Goal: Check status: Check status

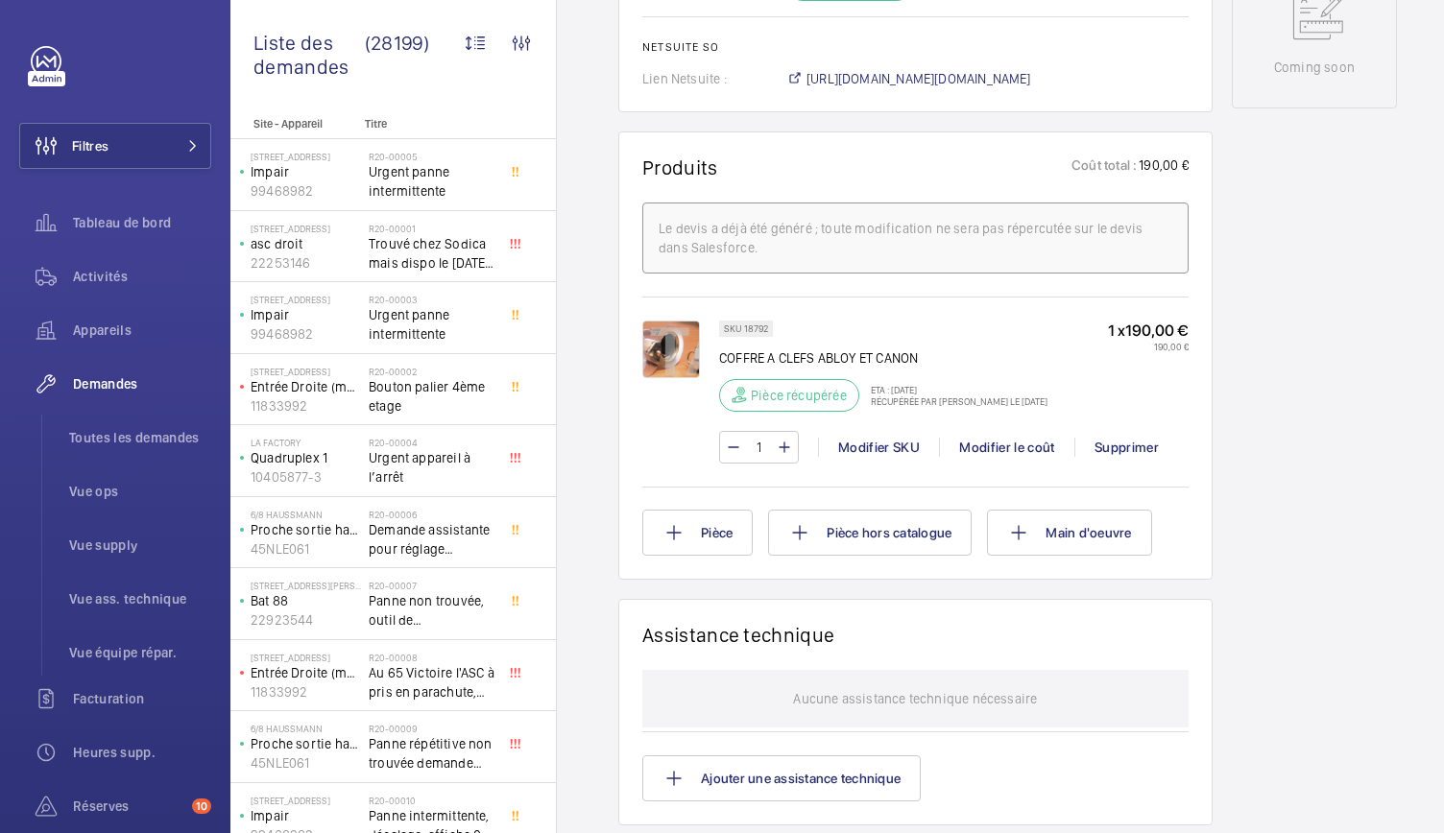
scroll to position [1542, 0]
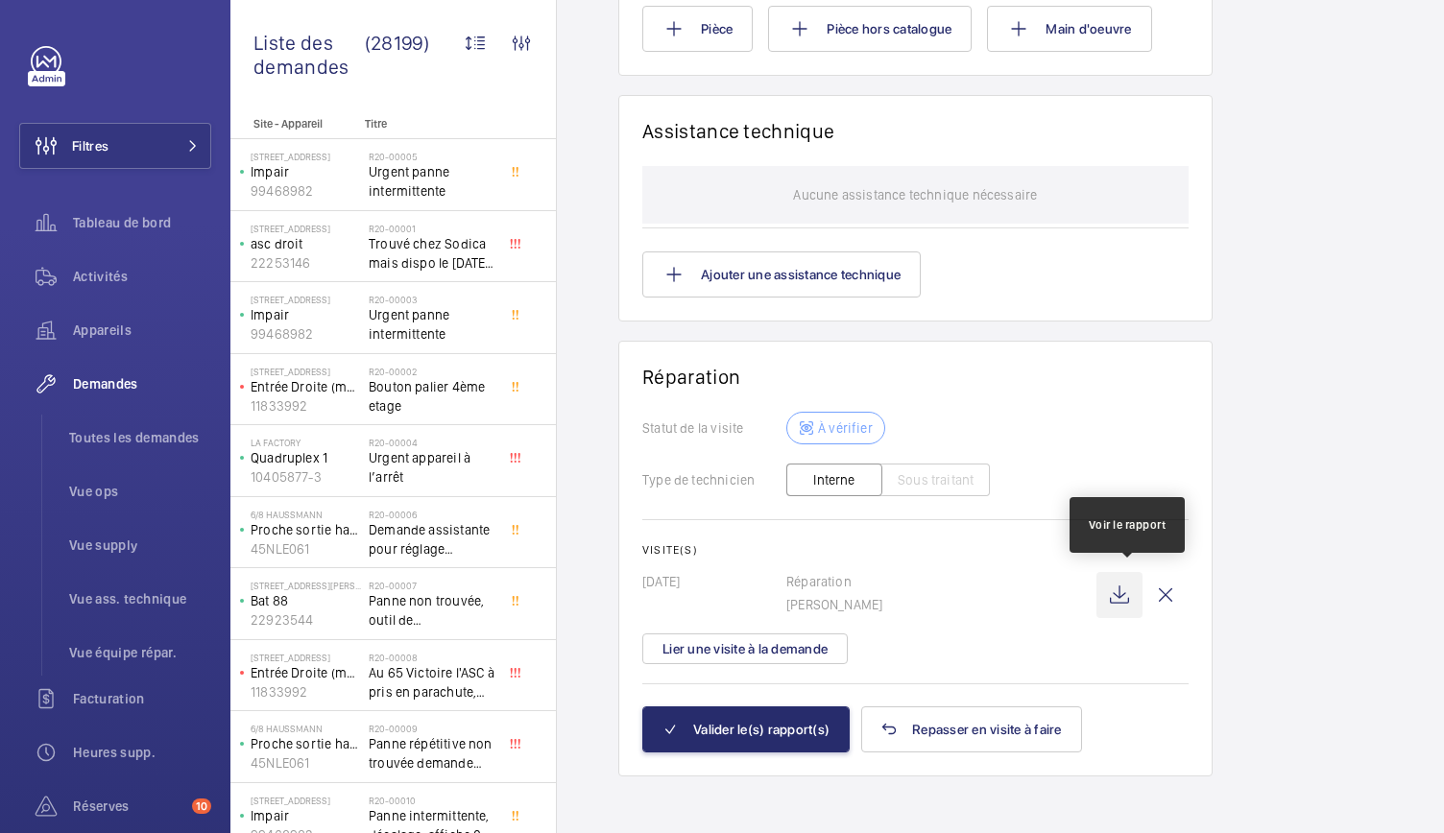
click at [1128, 588] on wm-front-icon-button at bounding box center [1119, 595] width 46 height 46
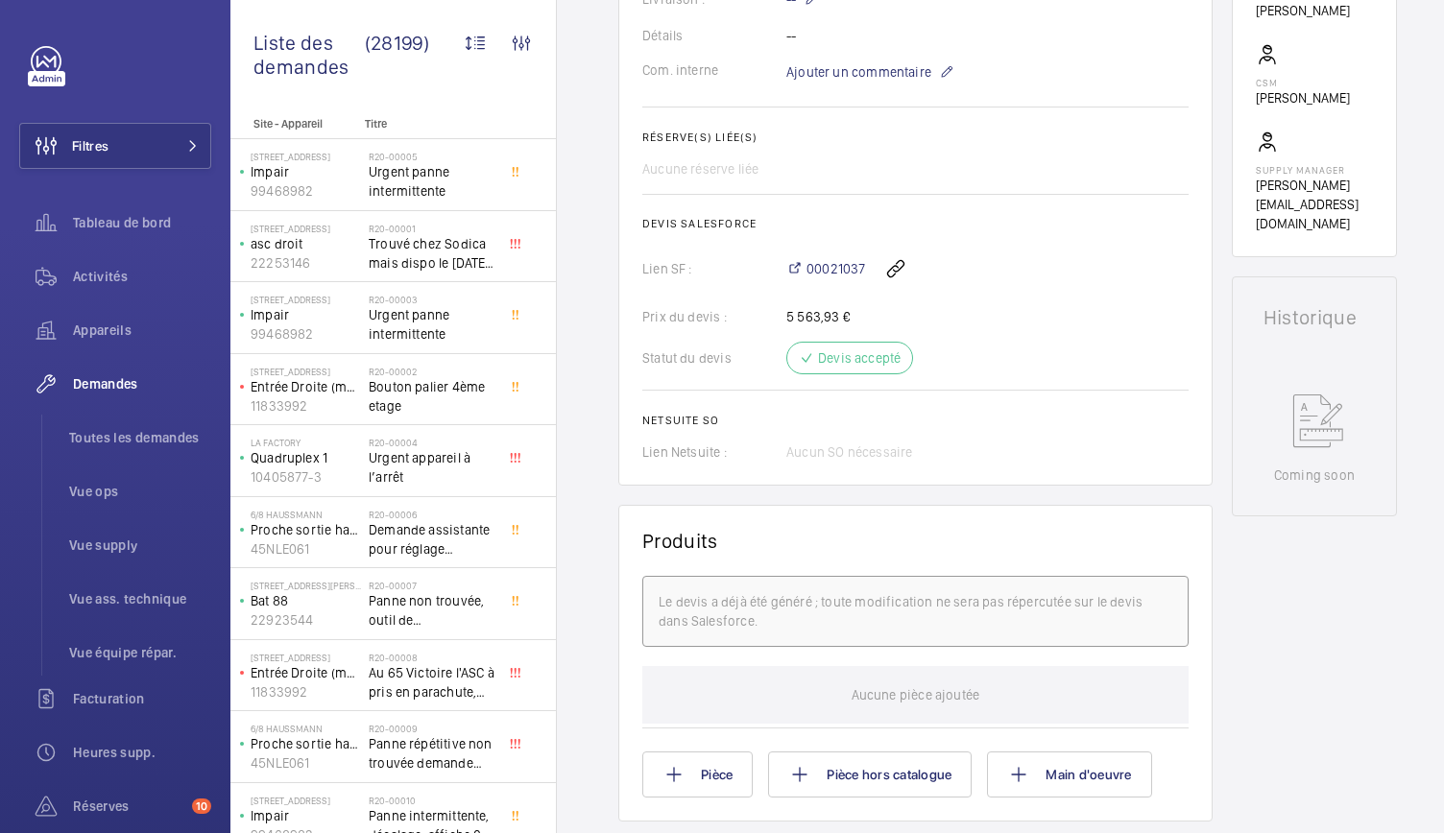
scroll to position [576, 0]
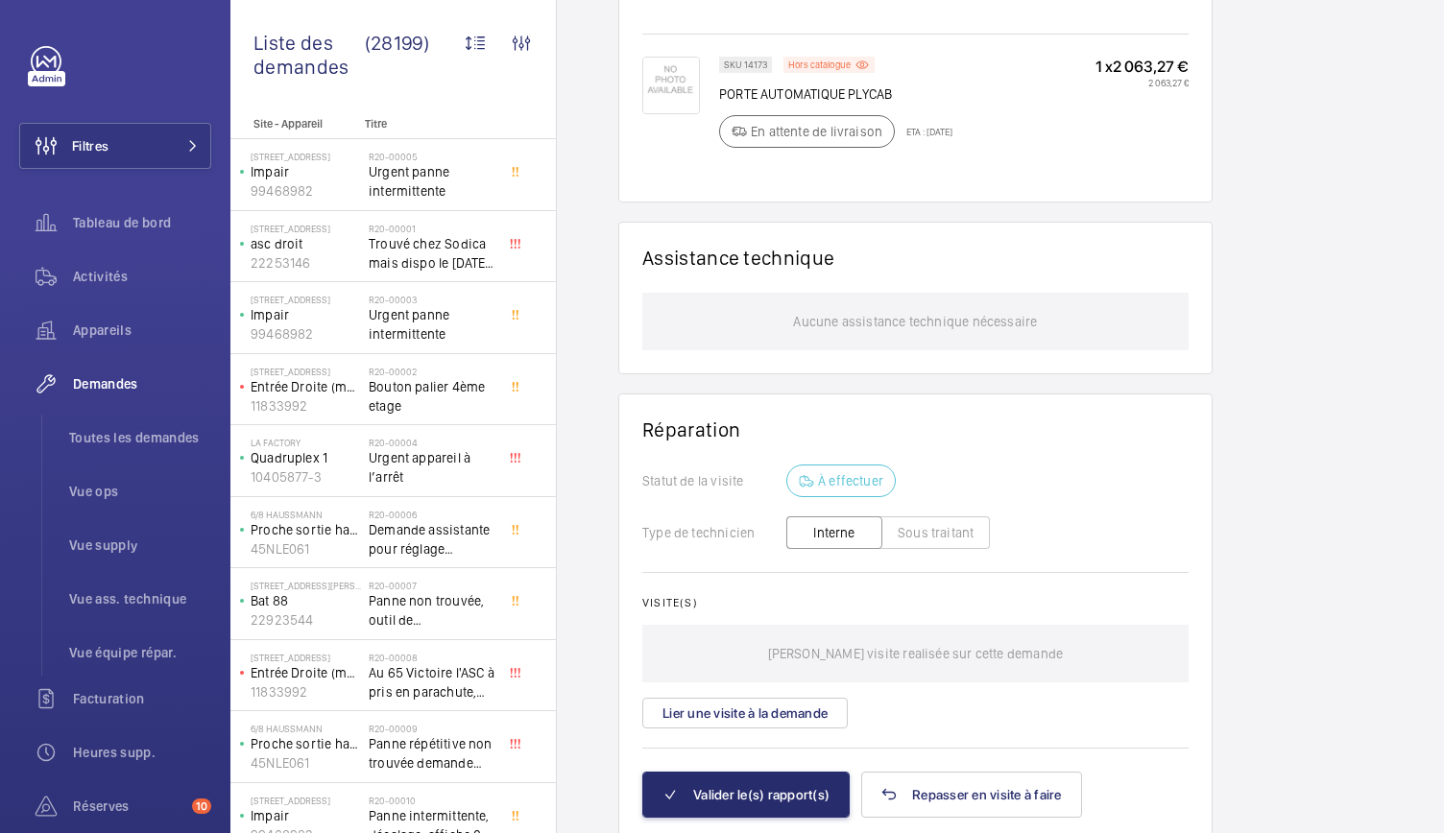
scroll to position [1409, 0]
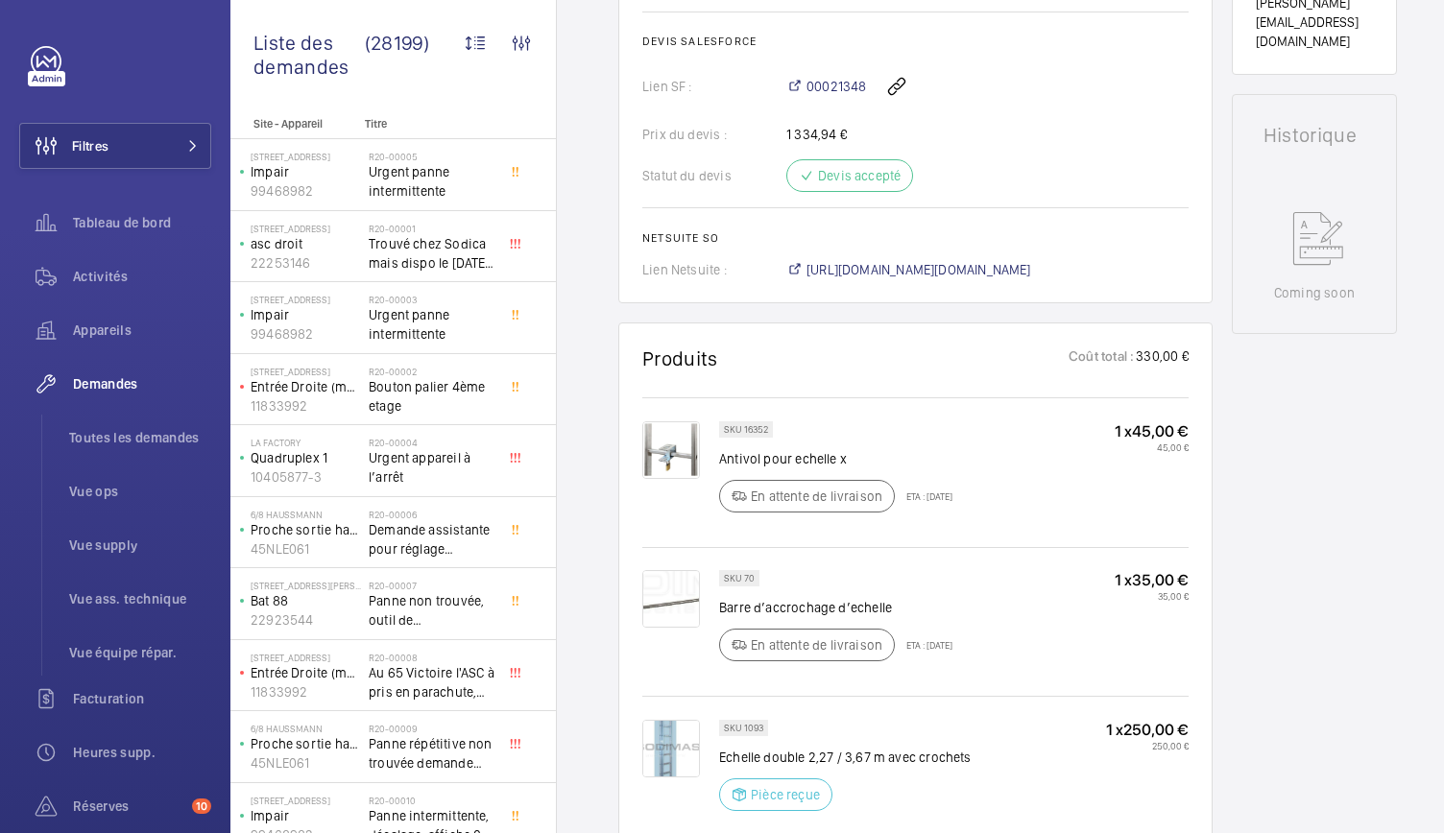
scroll to position [843, 0]
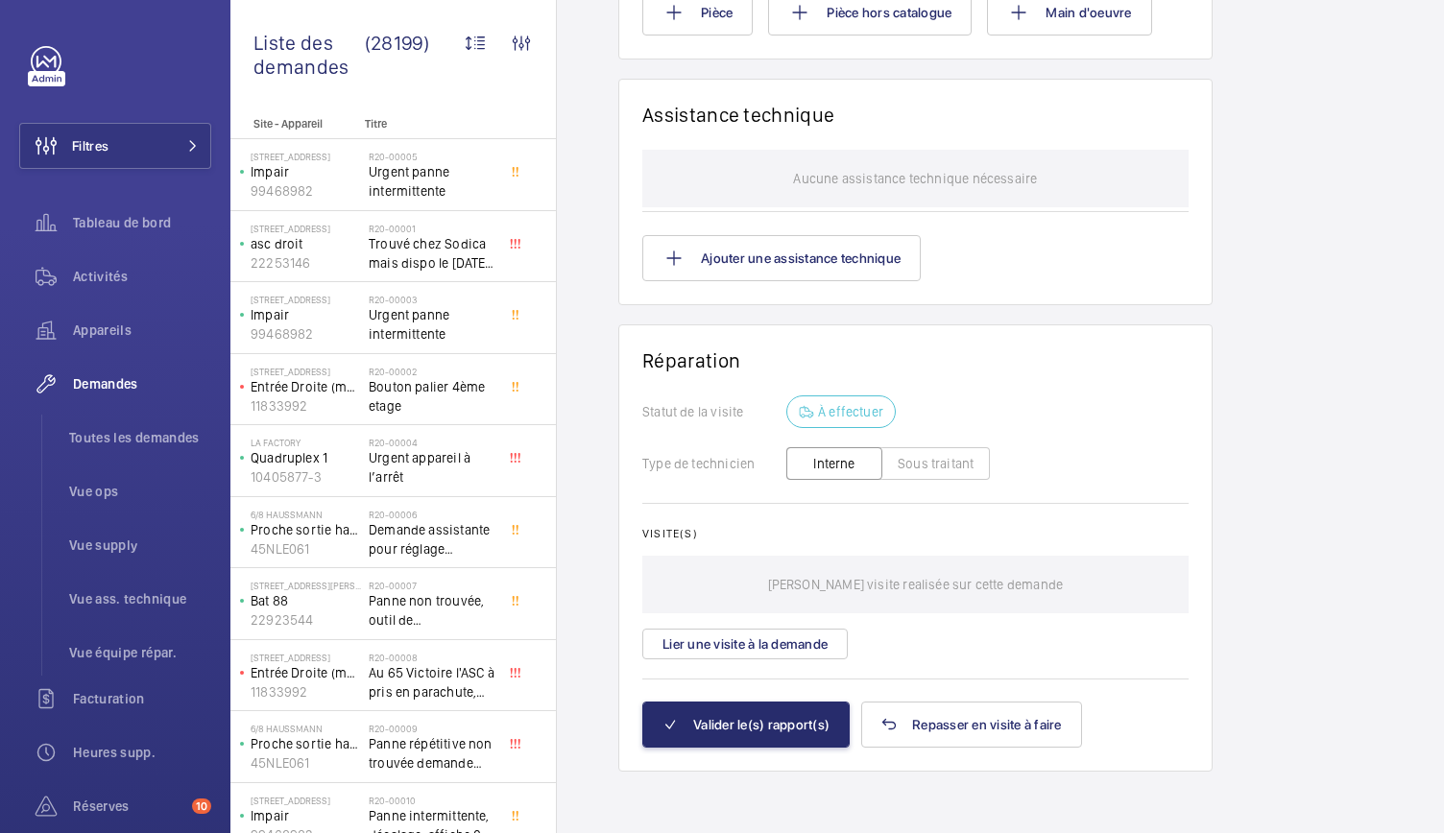
scroll to position [1542, 0]
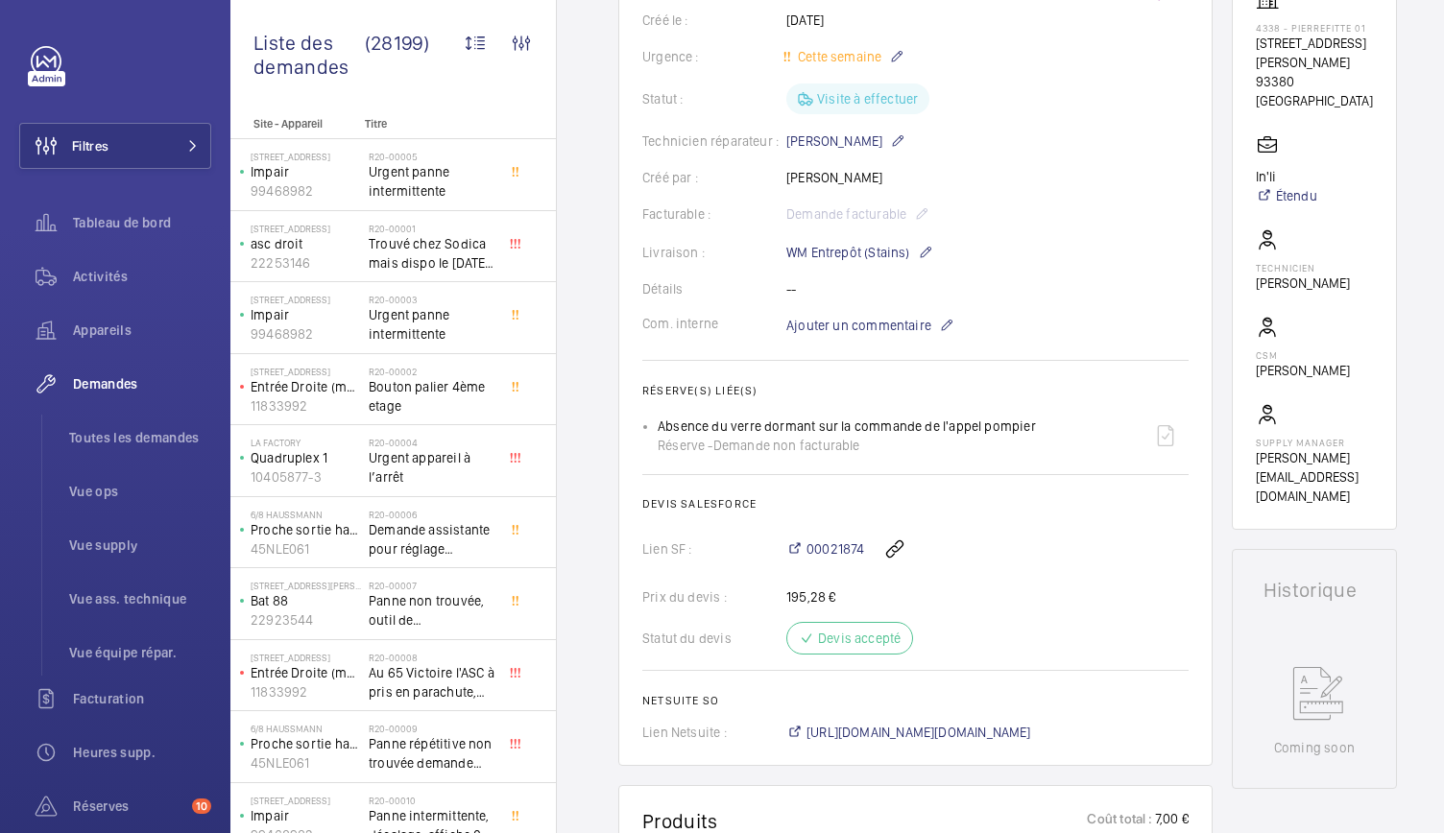
scroll to position [190, 0]
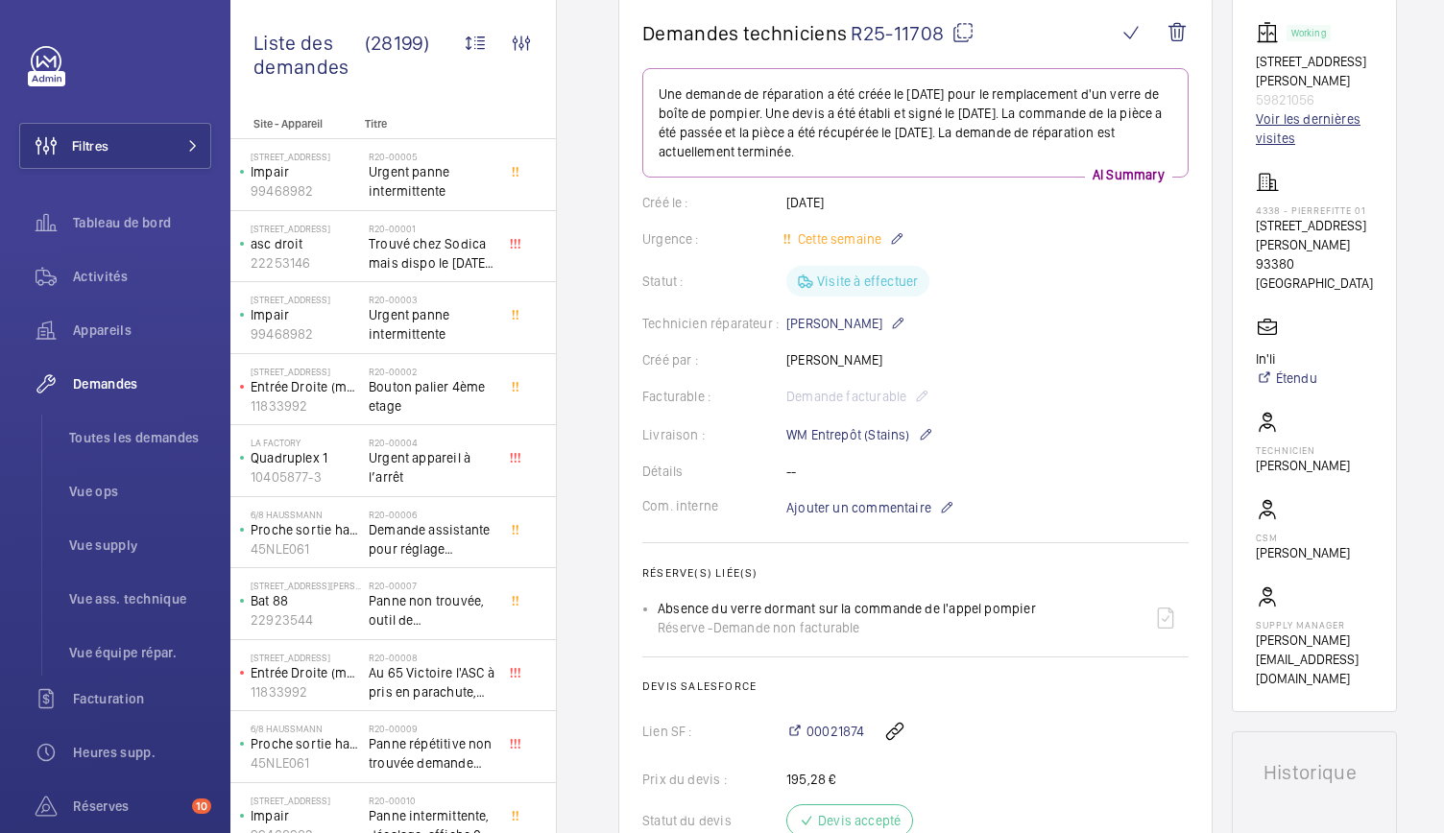
click at [1300, 123] on link "Voir les dernières visites" at bounding box center [1314, 128] width 117 height 38
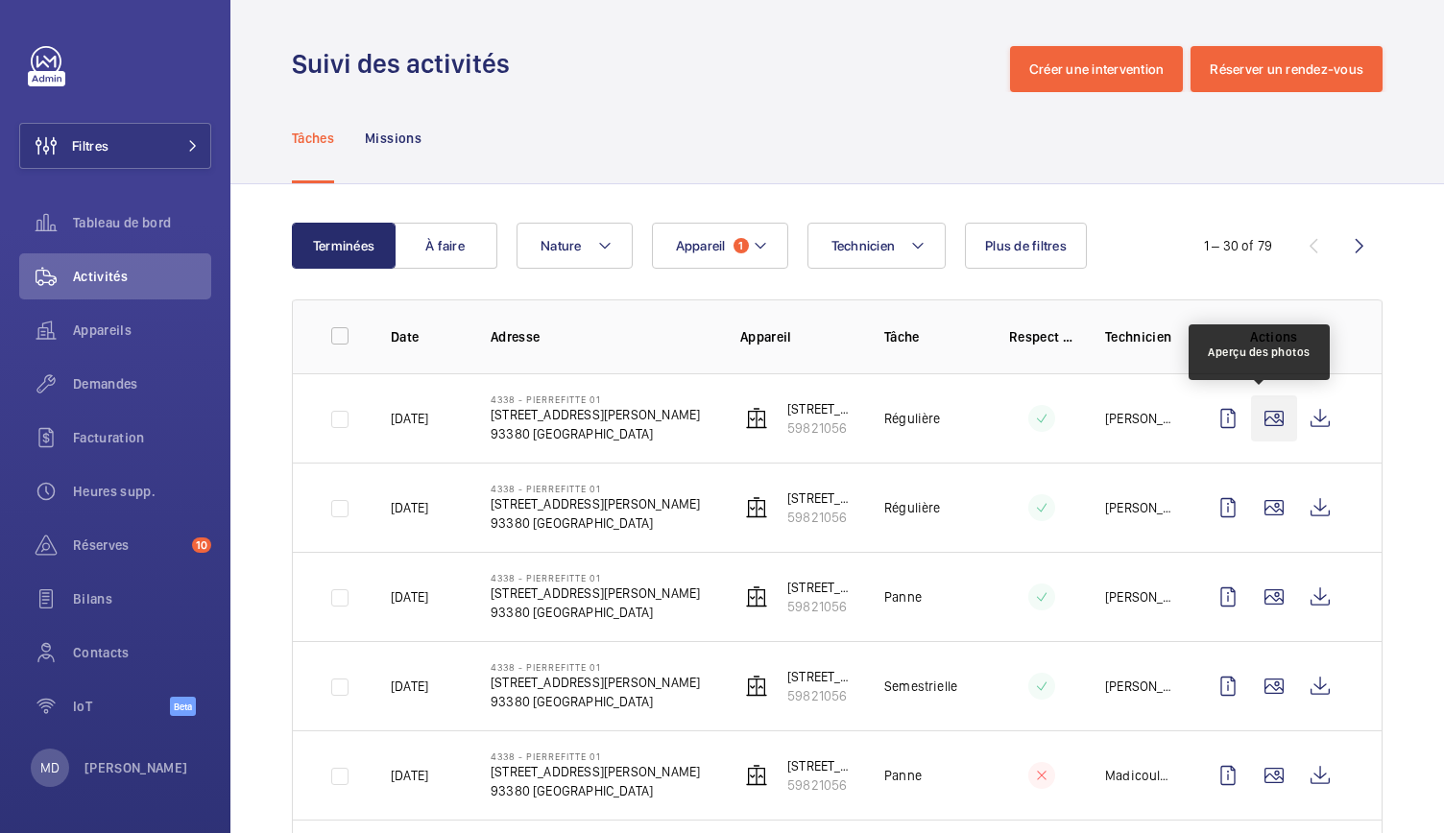
click at [1253, 421] on wm-front-icon-button at bounding box center [1274, 419] width 46 height 46
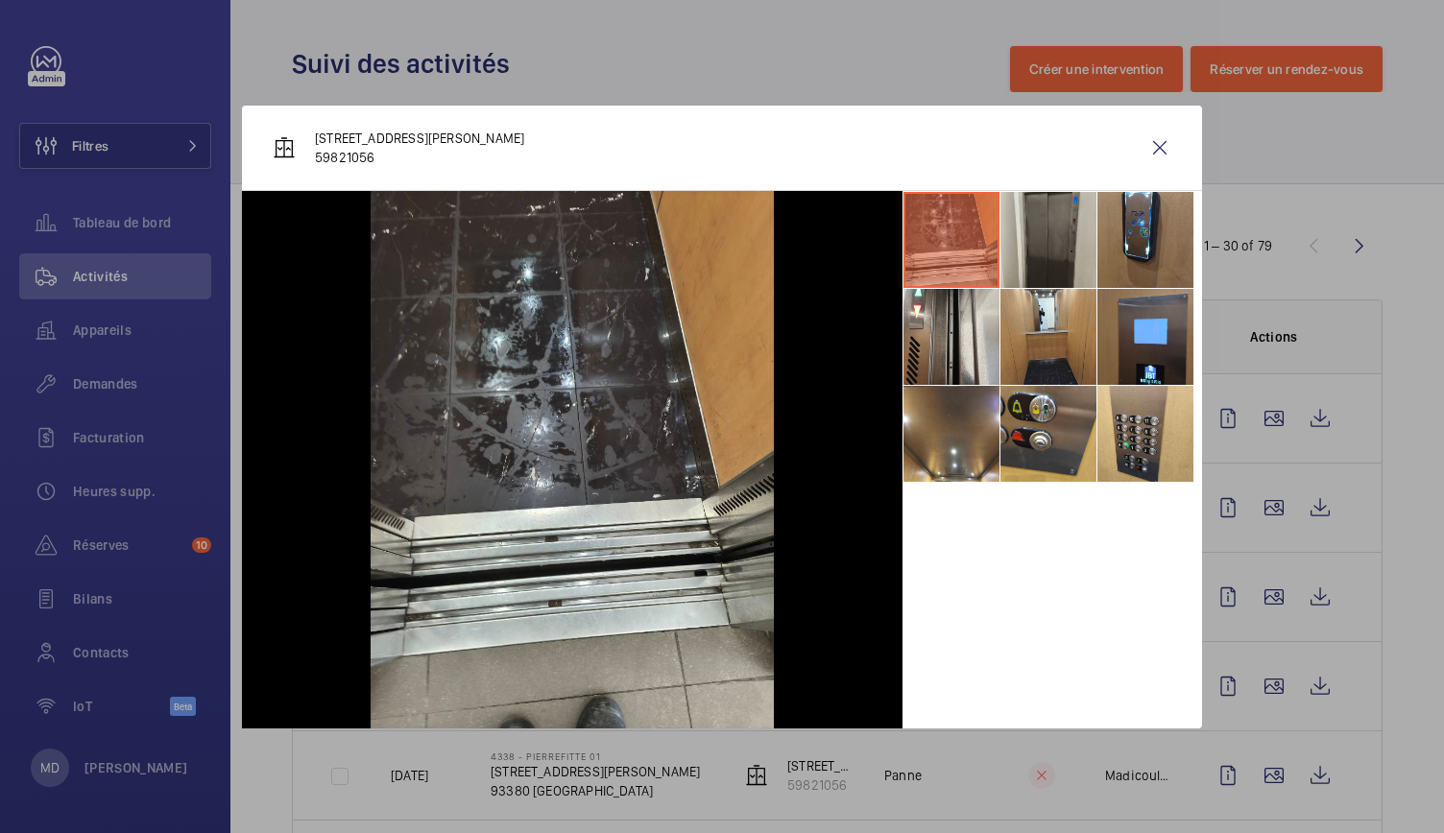
click at [1068, 264] on li at bounding box center [1048, 240] width 96 height 96
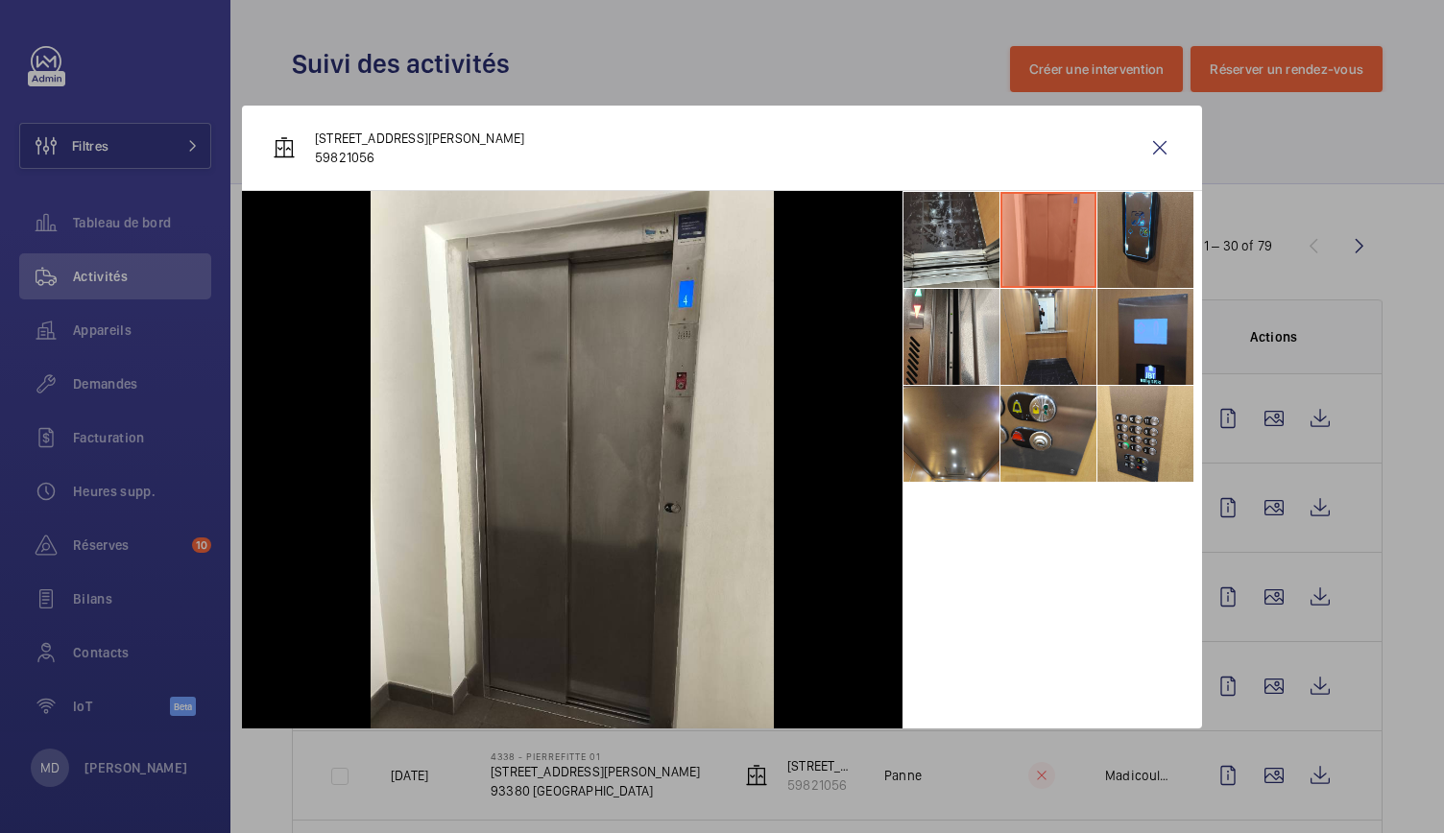
click at [1123, 268] on li at bounding box center [1145, 240] width 96 height 96
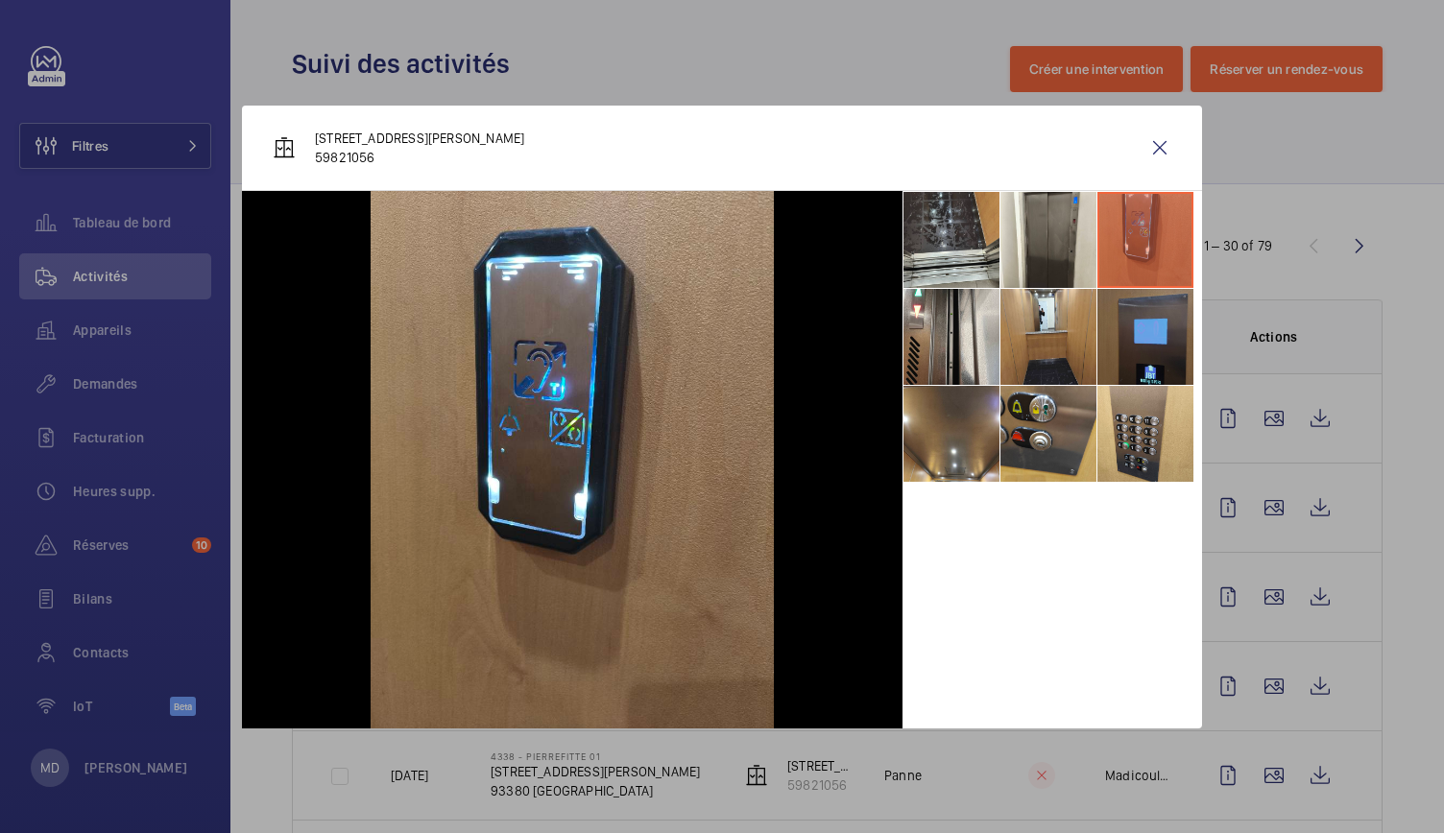
click at [1139, 322] on li at bounding box center [1145, 337] width 96 height 96
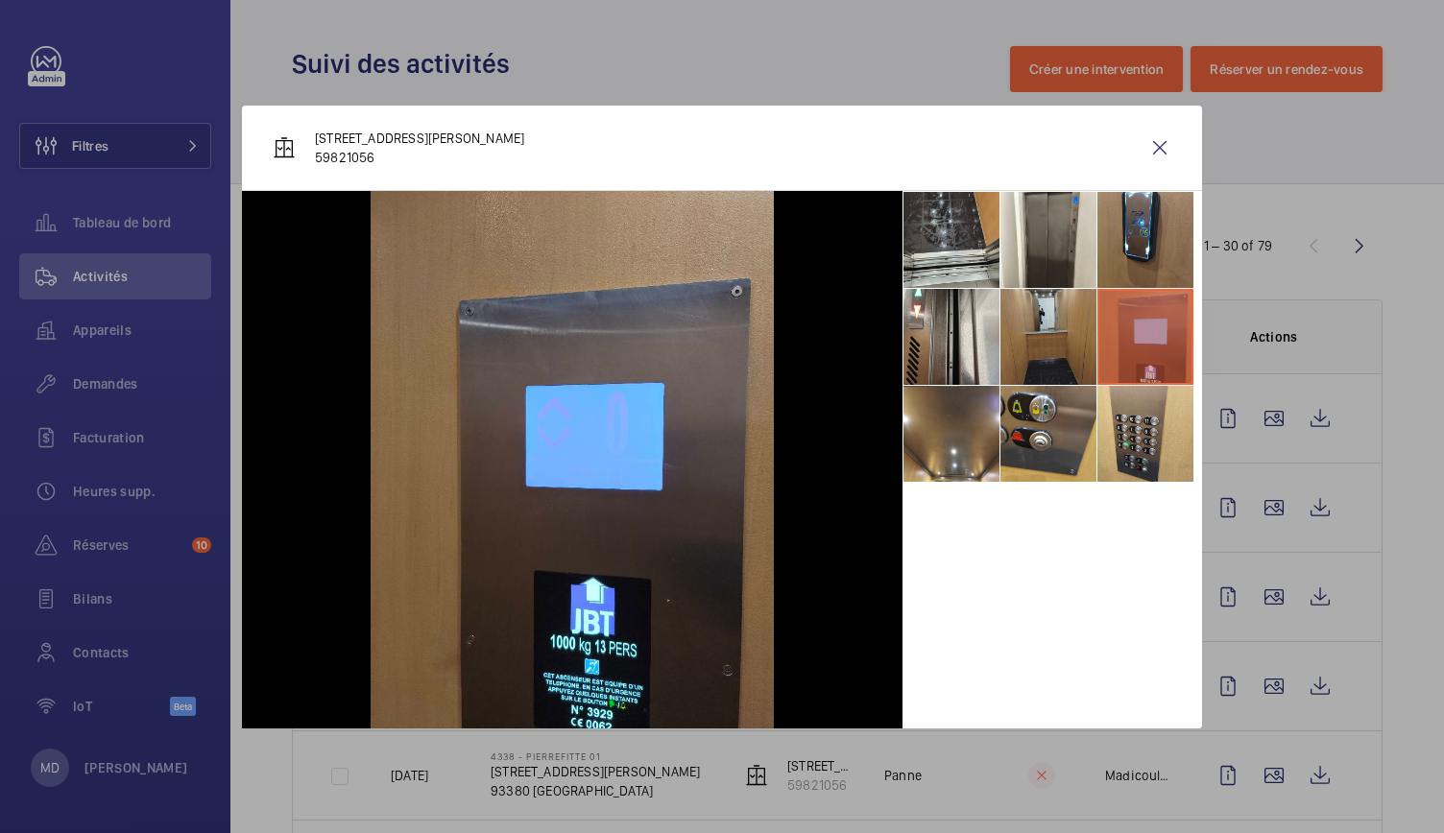
click at [1048, 320] on li at bounding box center [1048, 337] width 96 height 96
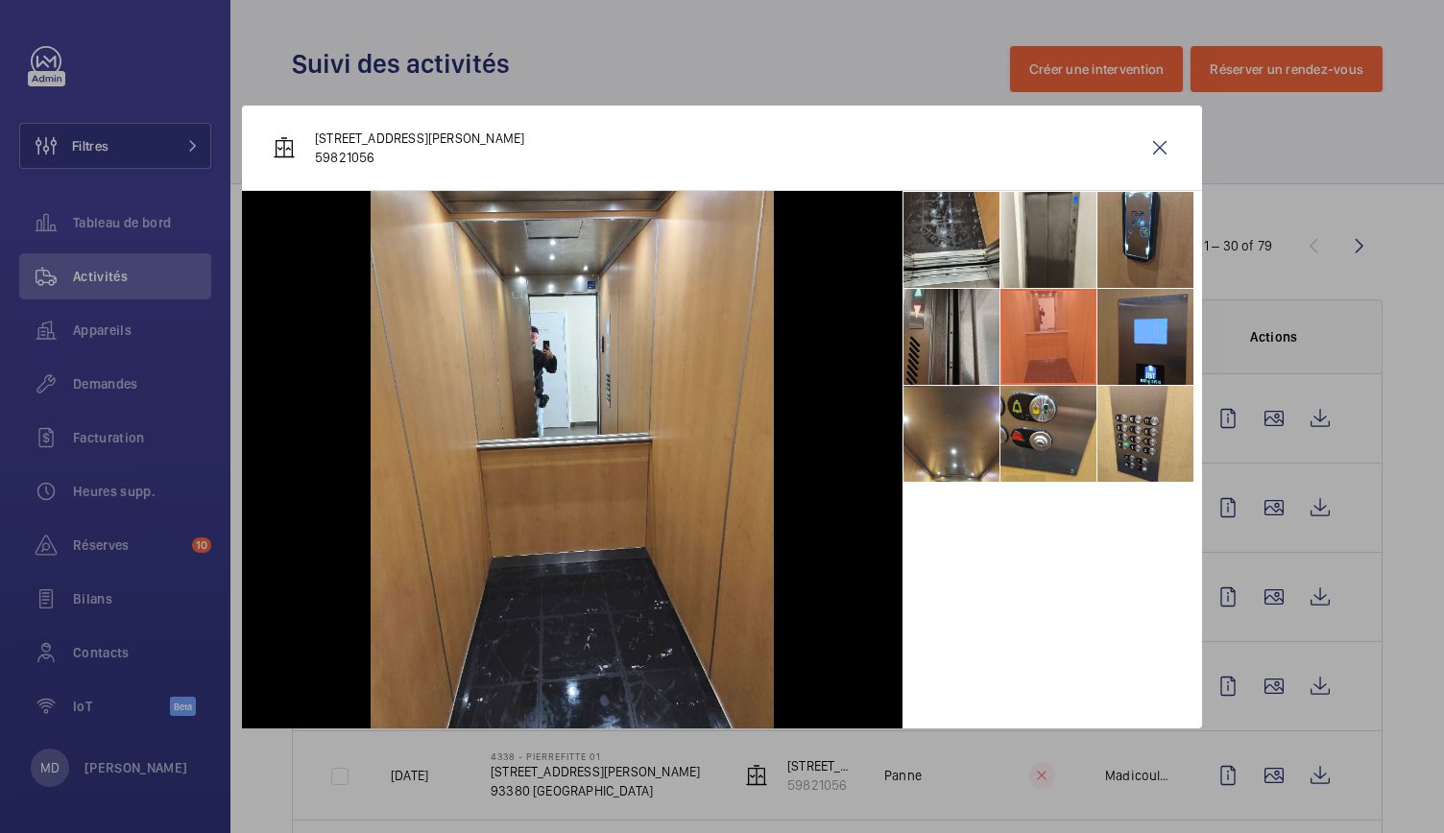
click at [971, 325] on li at bounding box center [951, 337] width 96 height 96
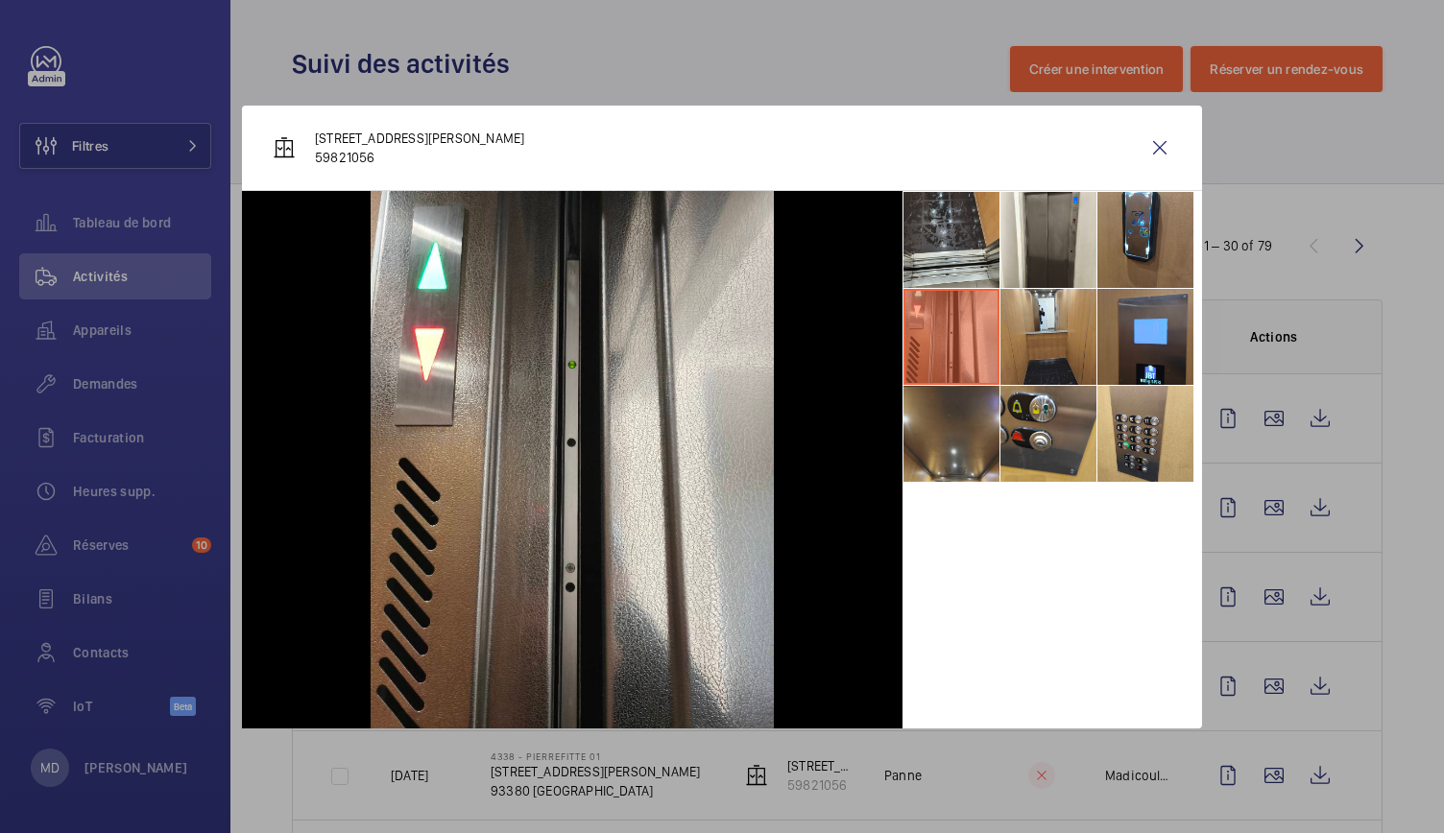
click at [967, 406] on li at bounding box center [951, 434] width 96 height 96
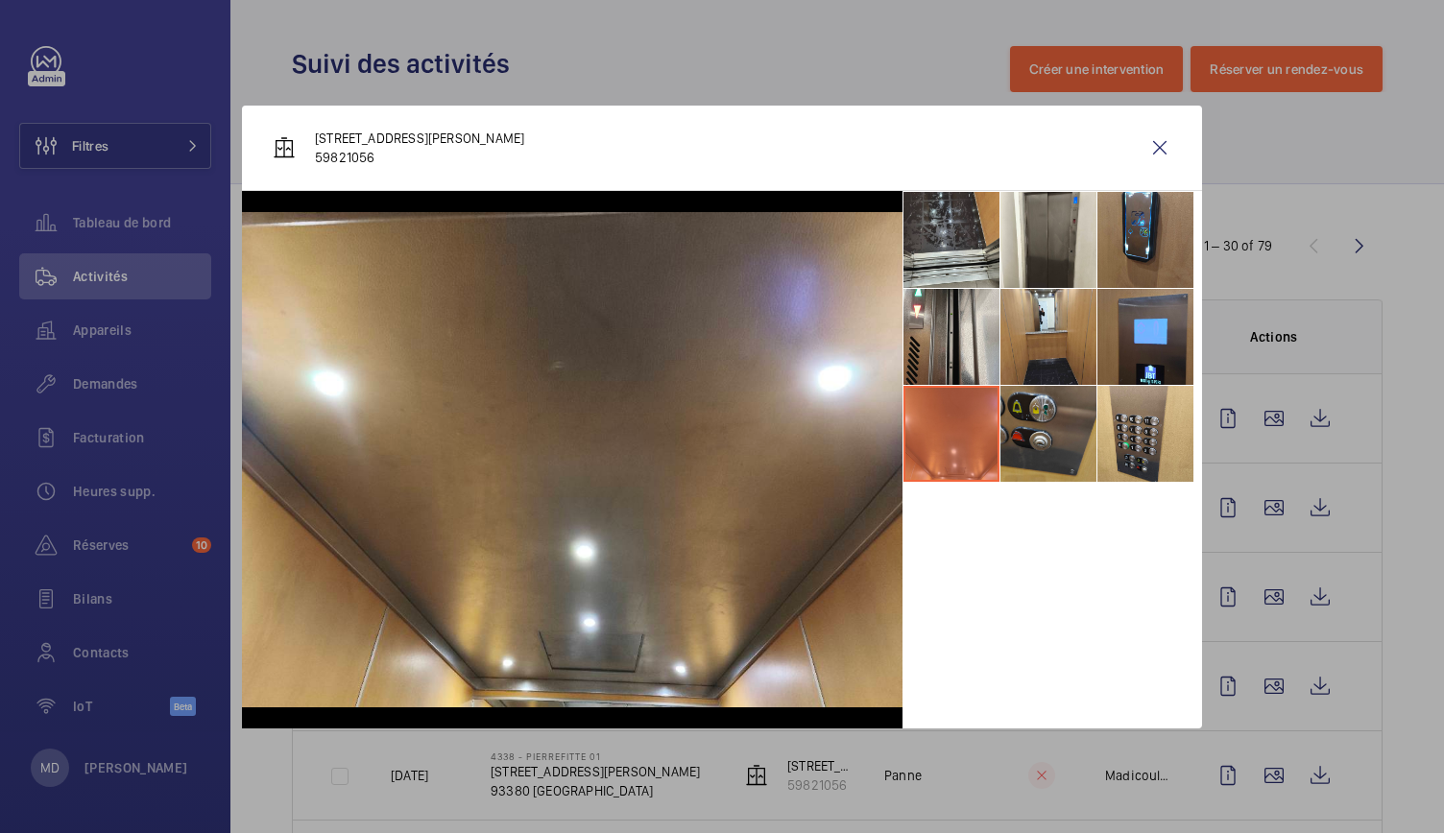
click at [1054, 420] on li at bounding box center [1048, 434] width 96 height 96
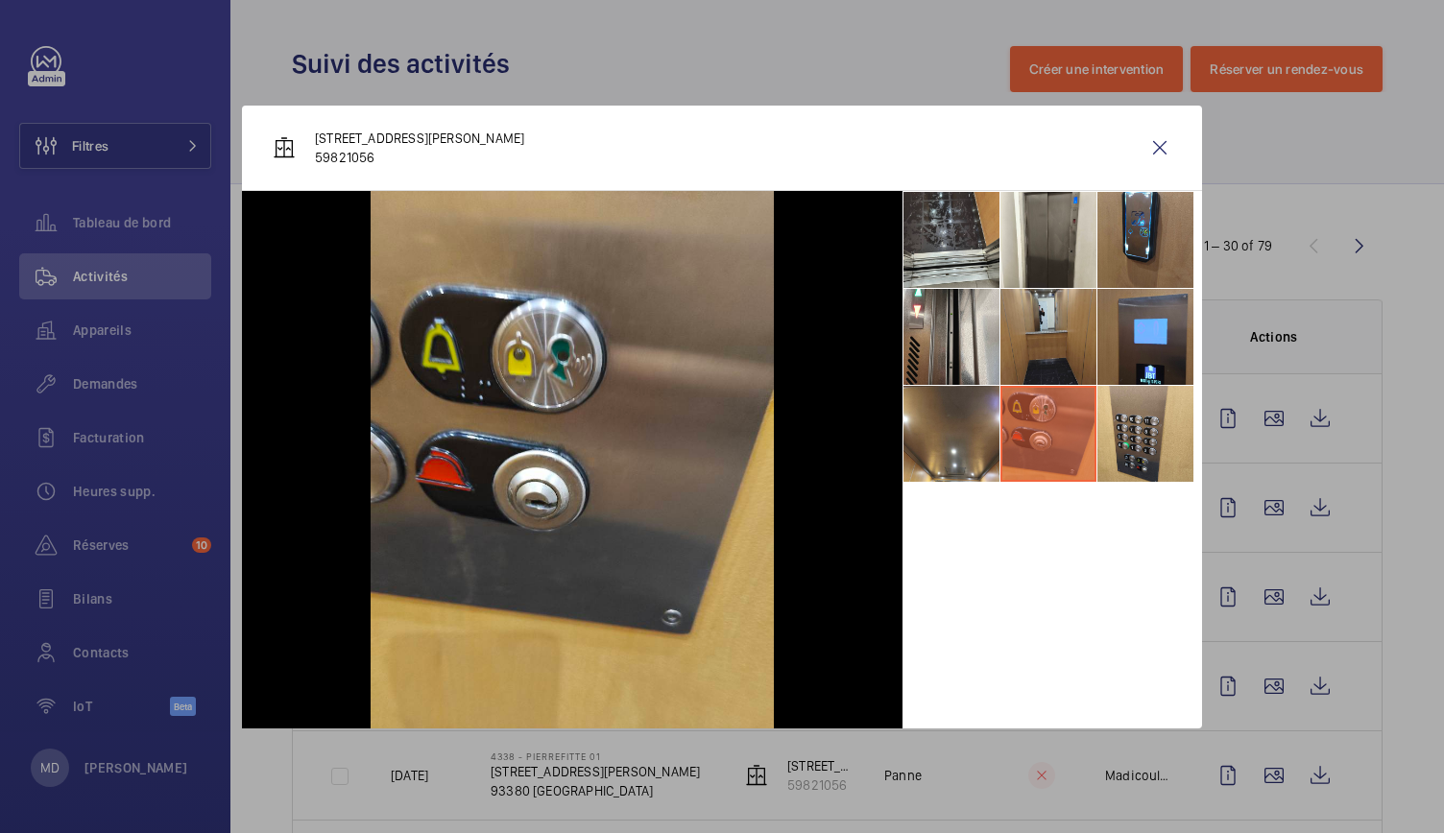
click at [1060, 346] on li at bounding box center [1048, 337] width 96 height 96
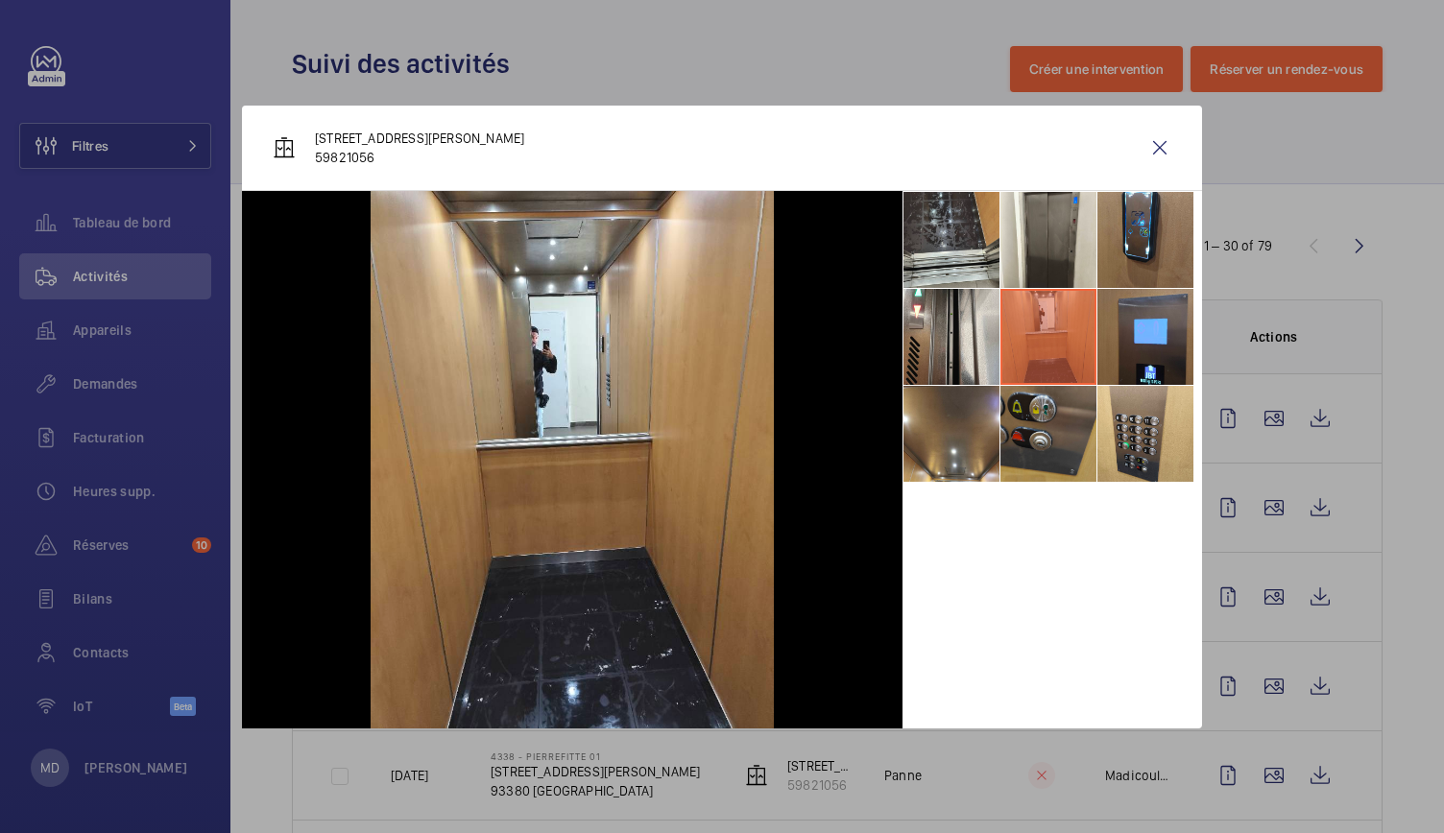
click at [1037, 438] on li at bounding box center [1048, 434] width 96 height 96
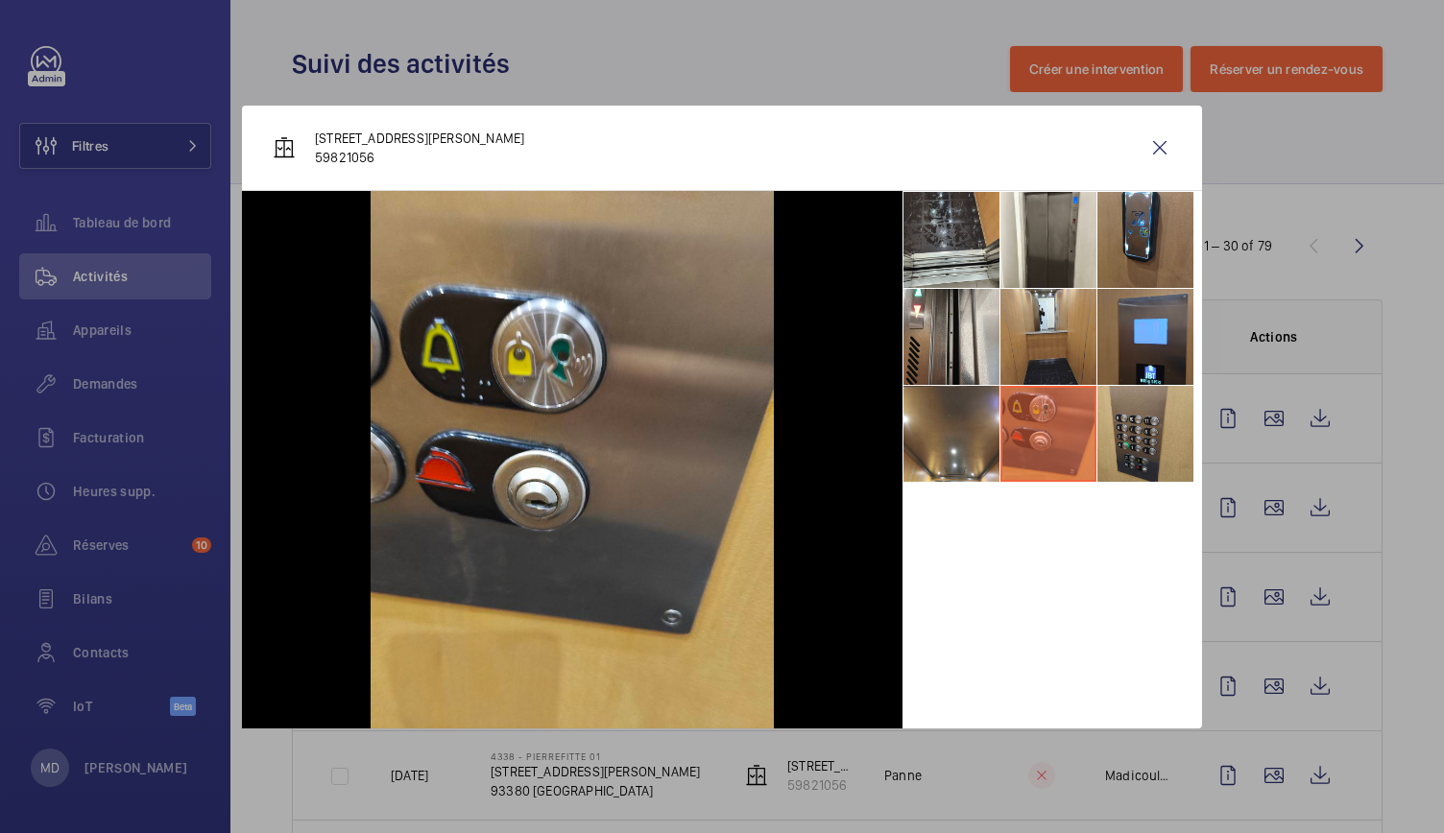
click at [1170, 424] on li at bounding box center [1145, 434] width 96 height 96
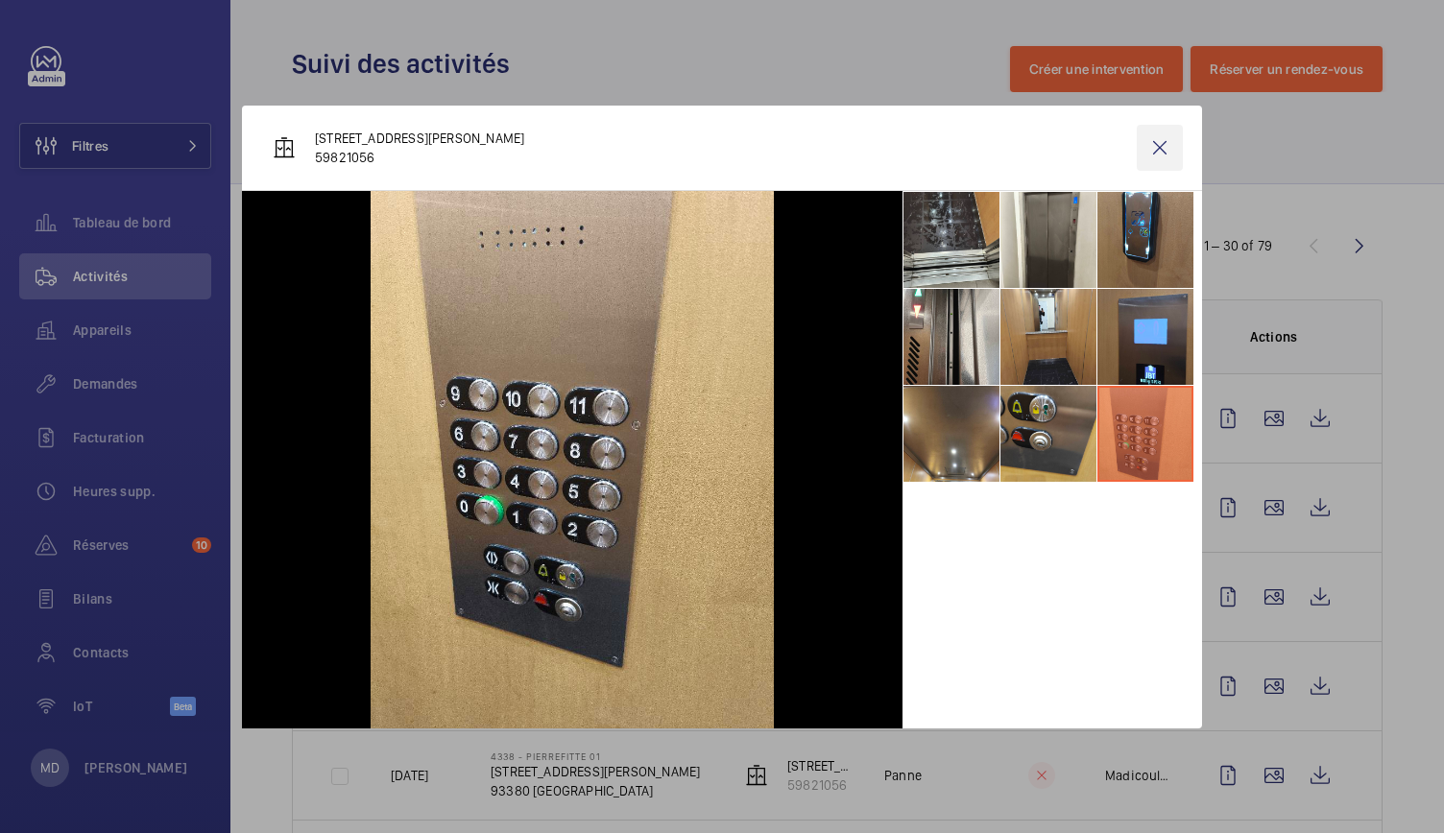
click at [1158, 150] on wm-front-icon-button at bounding box center [1160, 148] width 46 height 46
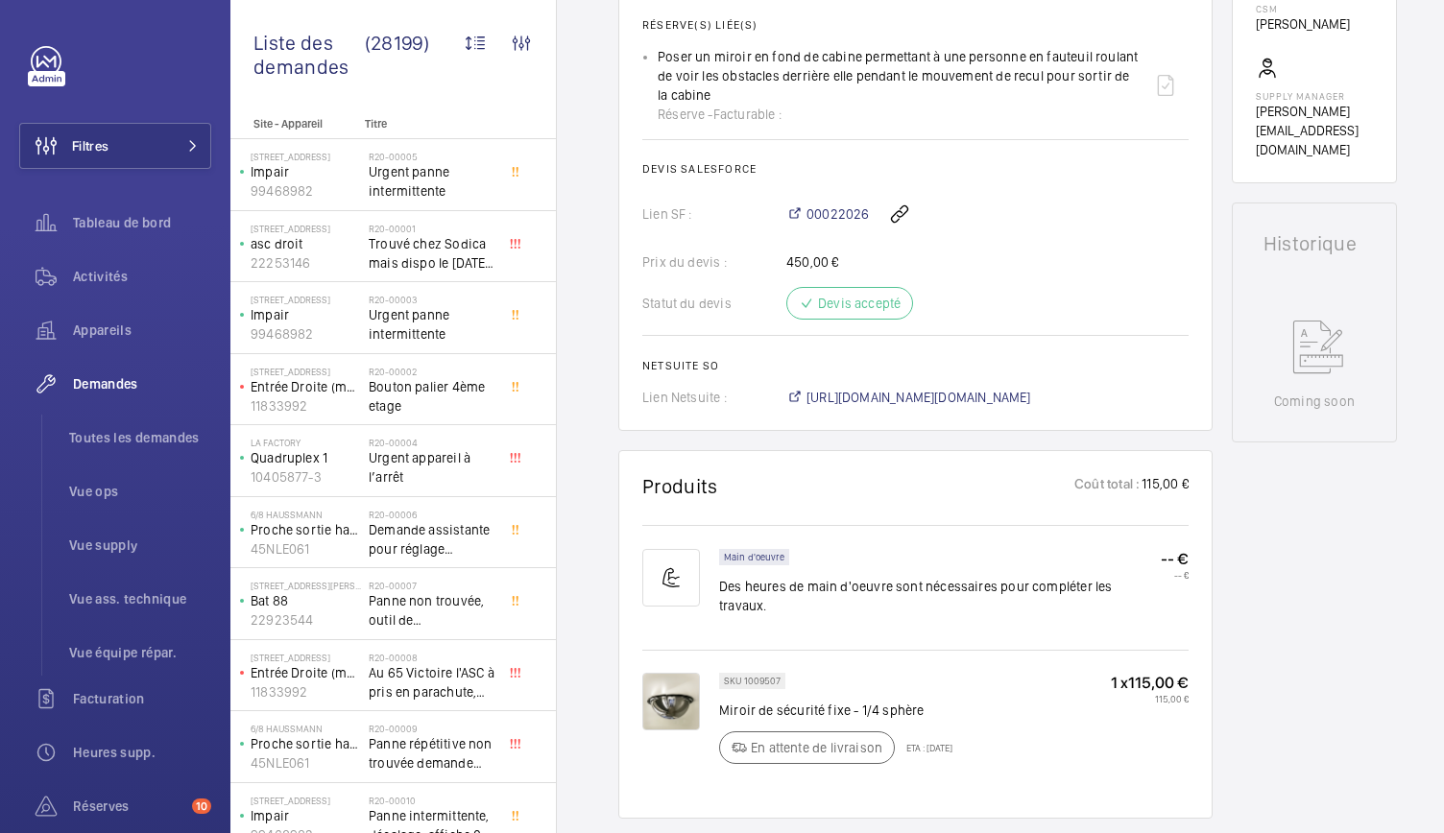
scroll to position [720, 0]
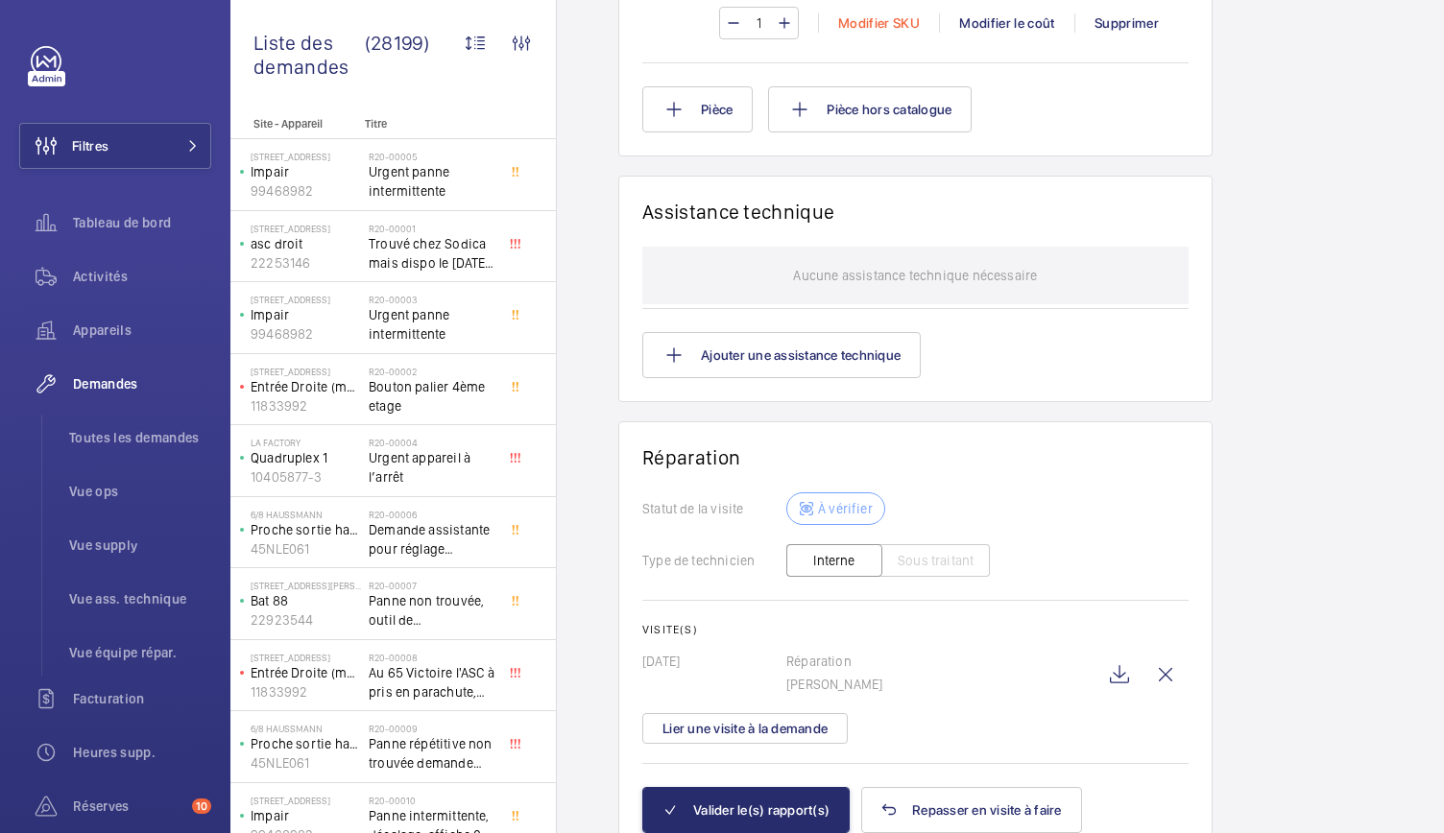
scroll to position [1589, 0]
click at [1116, 654] on wm-front-icon-button at bounding box center [1119, 674] width 46 height 46
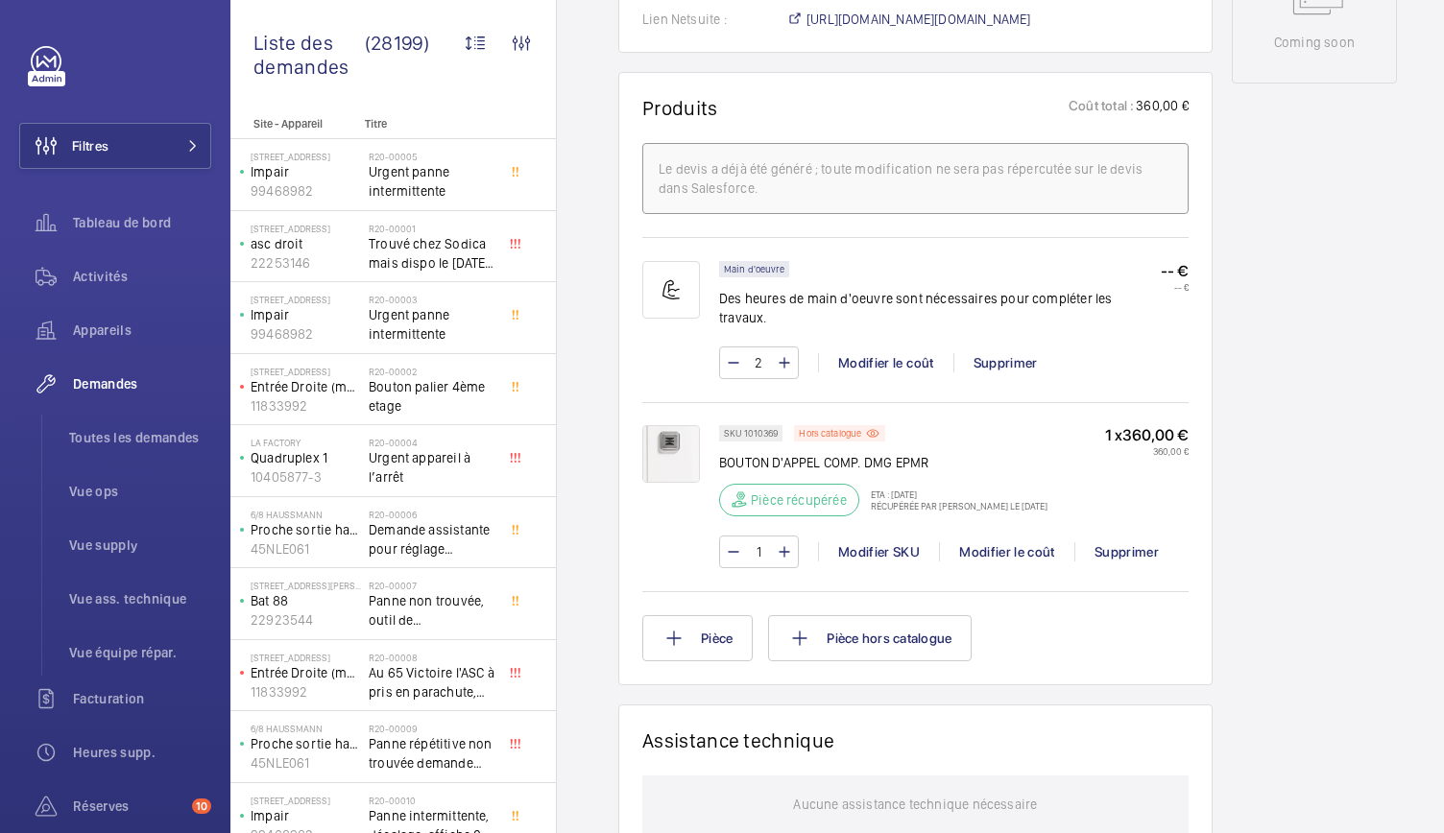
scroll to position [0, 0]
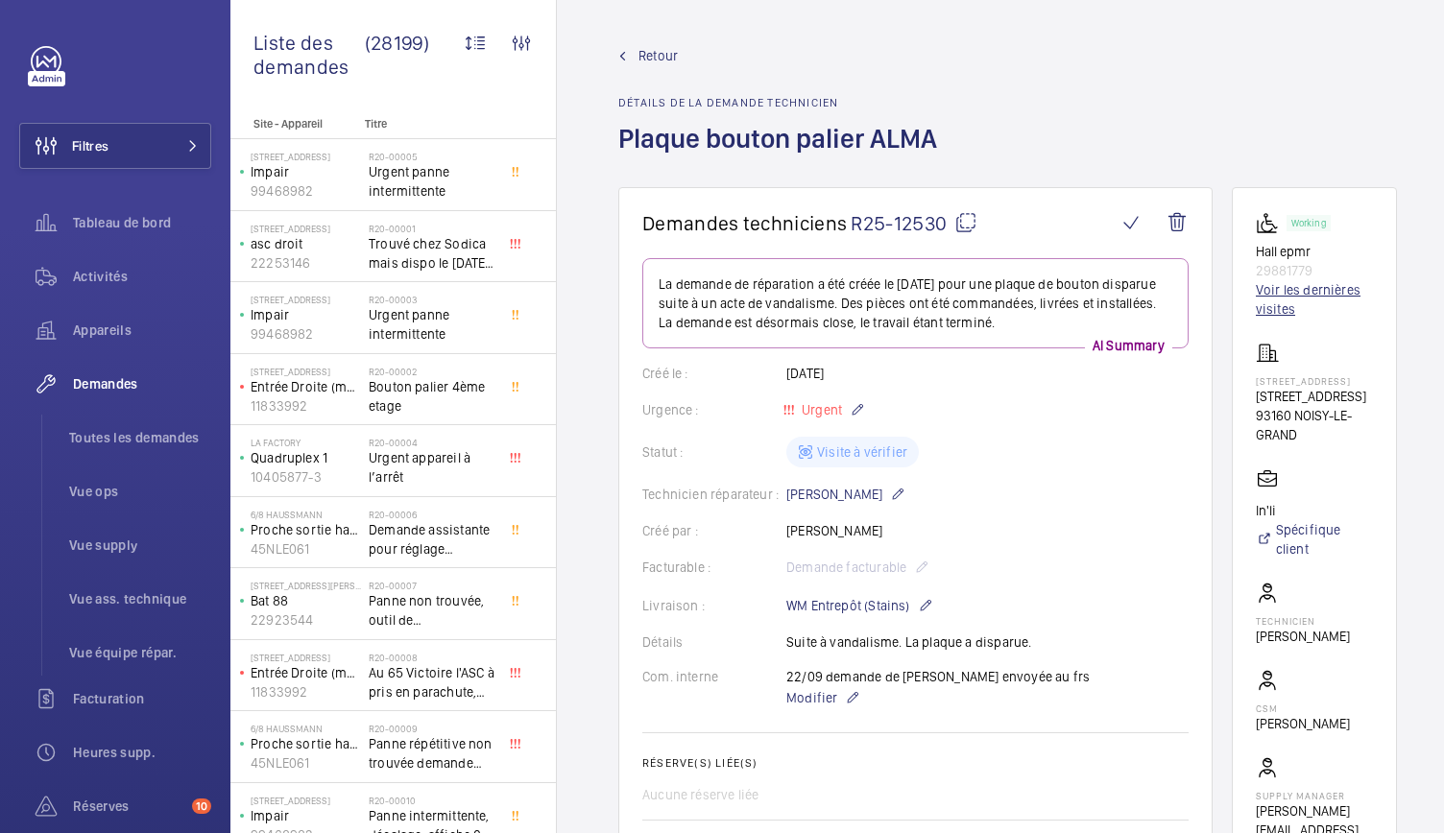
click at [1325, 291] on link "Voir les dernières visites" at bounding box center [1314, 299] width 117 height 38
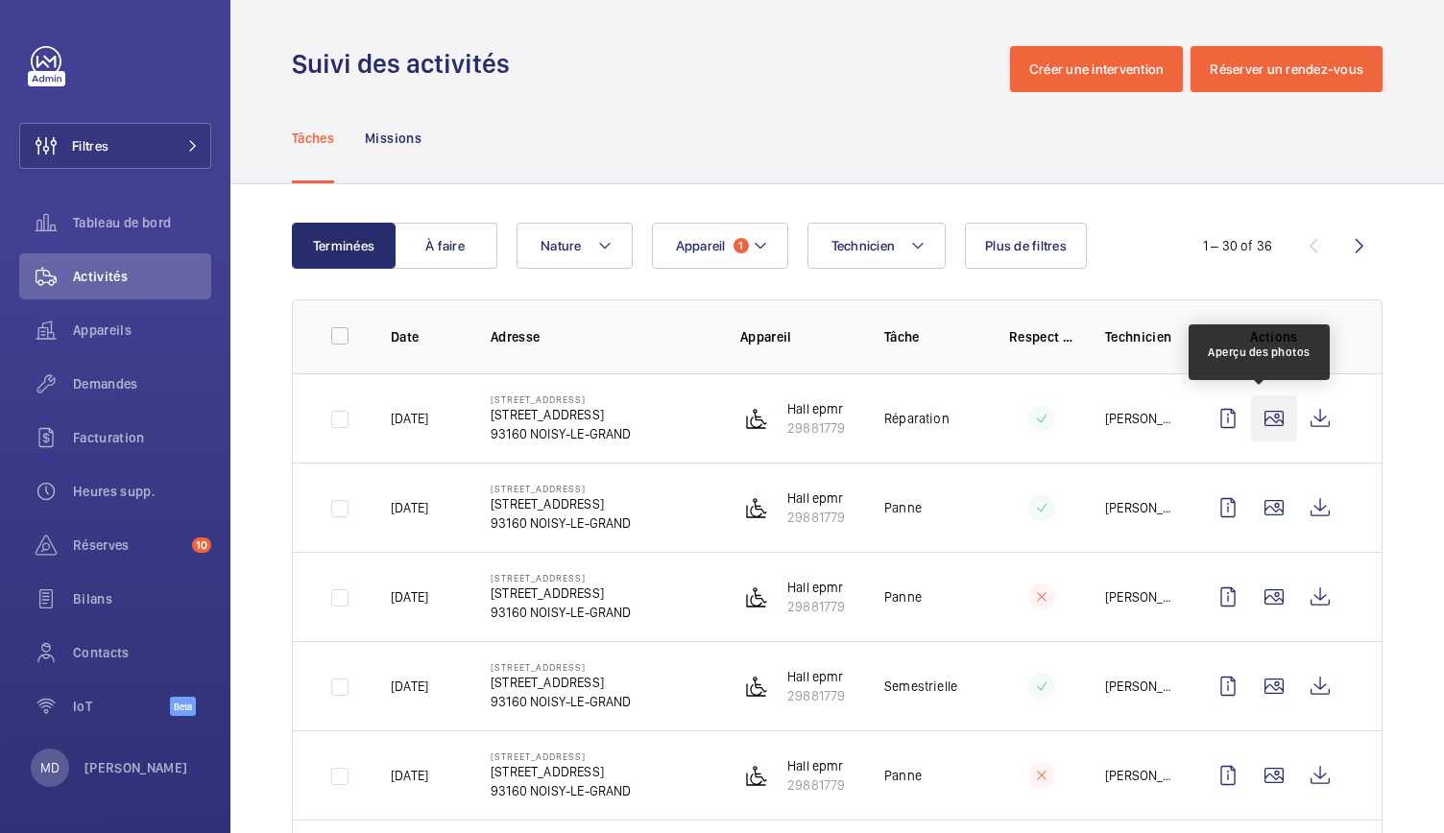
click at [1258, 418] on wm-front-icon-button at bounding box center [1274, 419] width 46 height 46
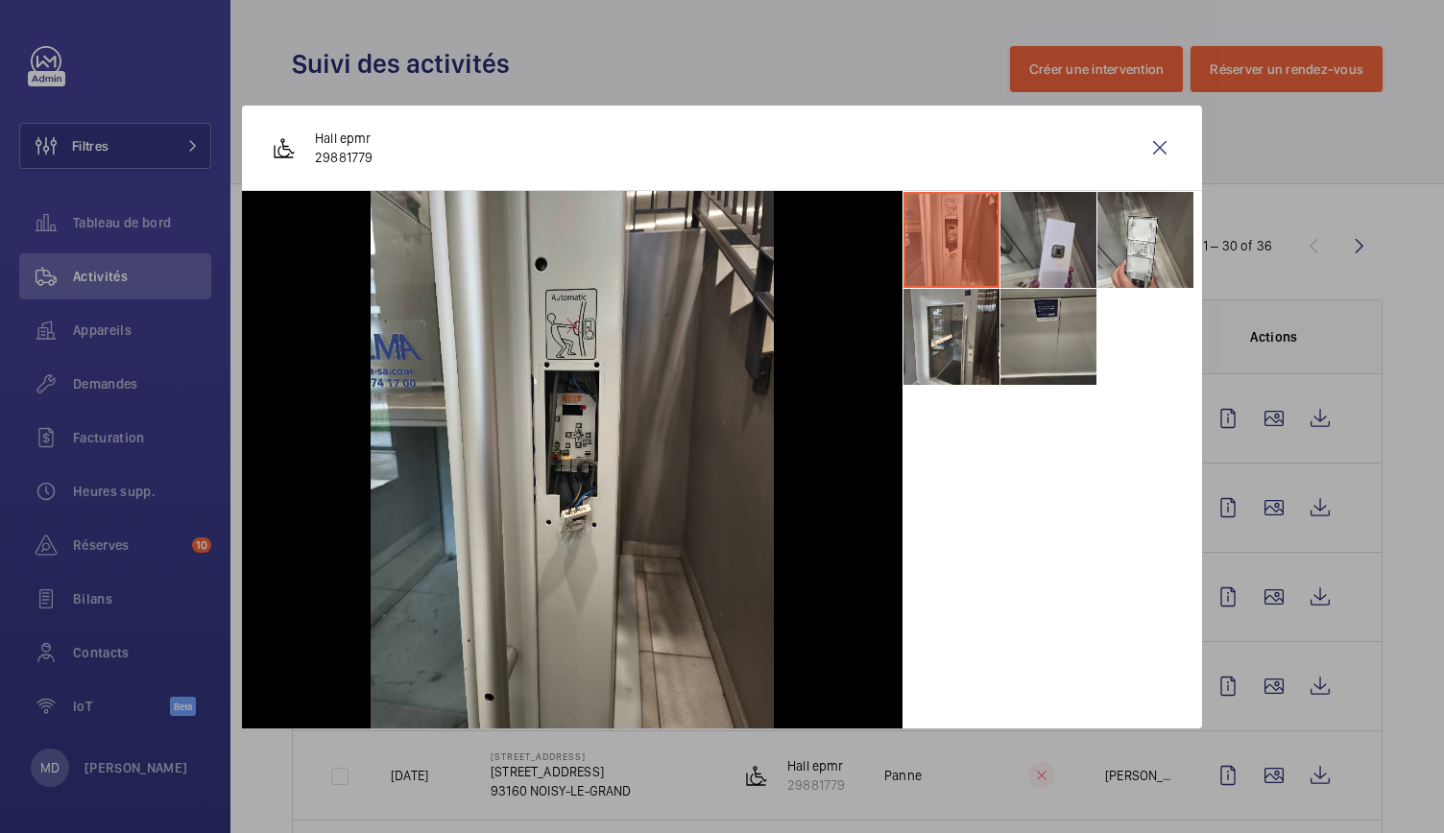
click at [1043, 248] on li at bounding box center [1048, 240] width 96 height 96
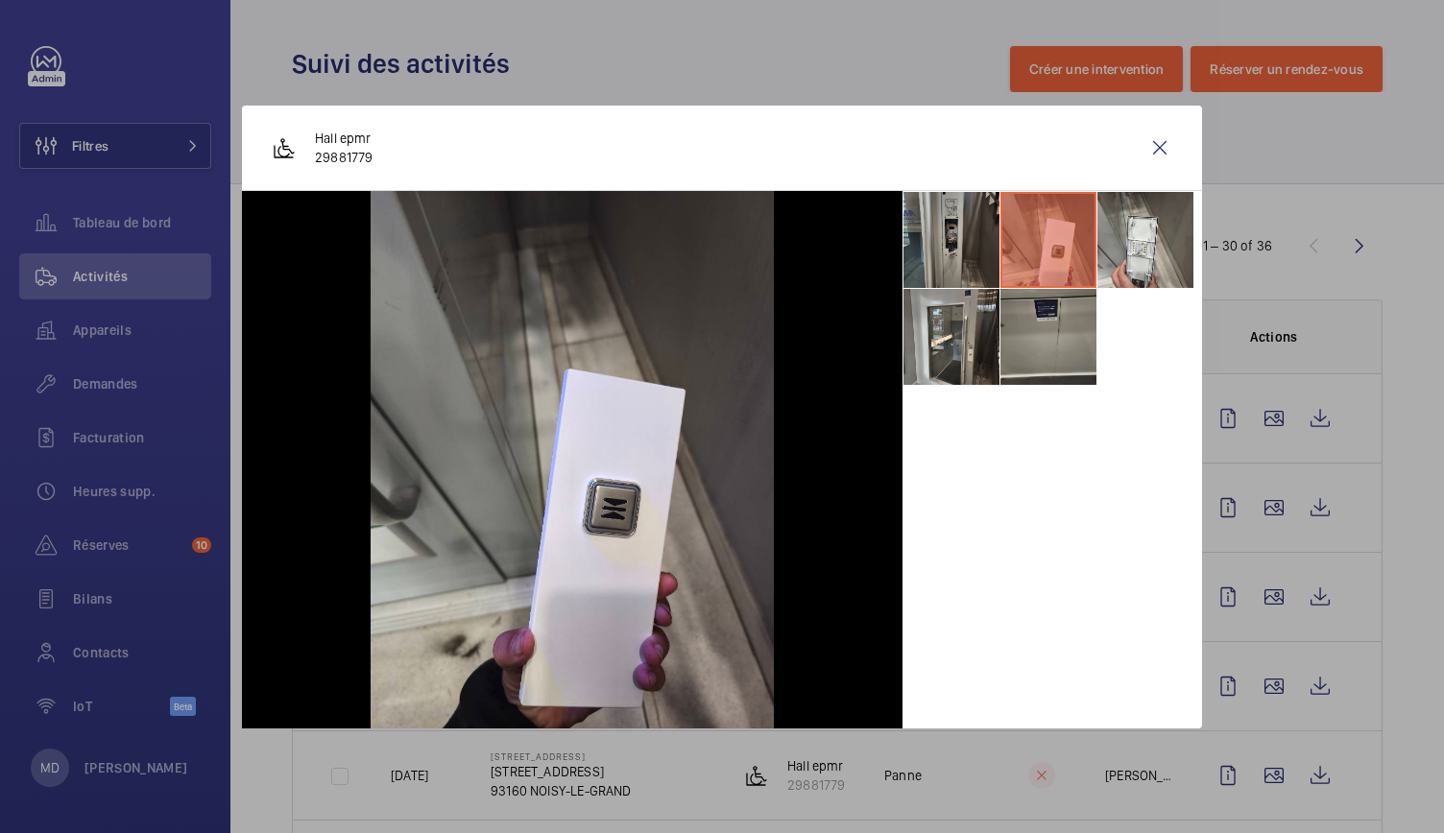
click at [962, 268] on li at bounding box center [951, 240] width 96 height 96
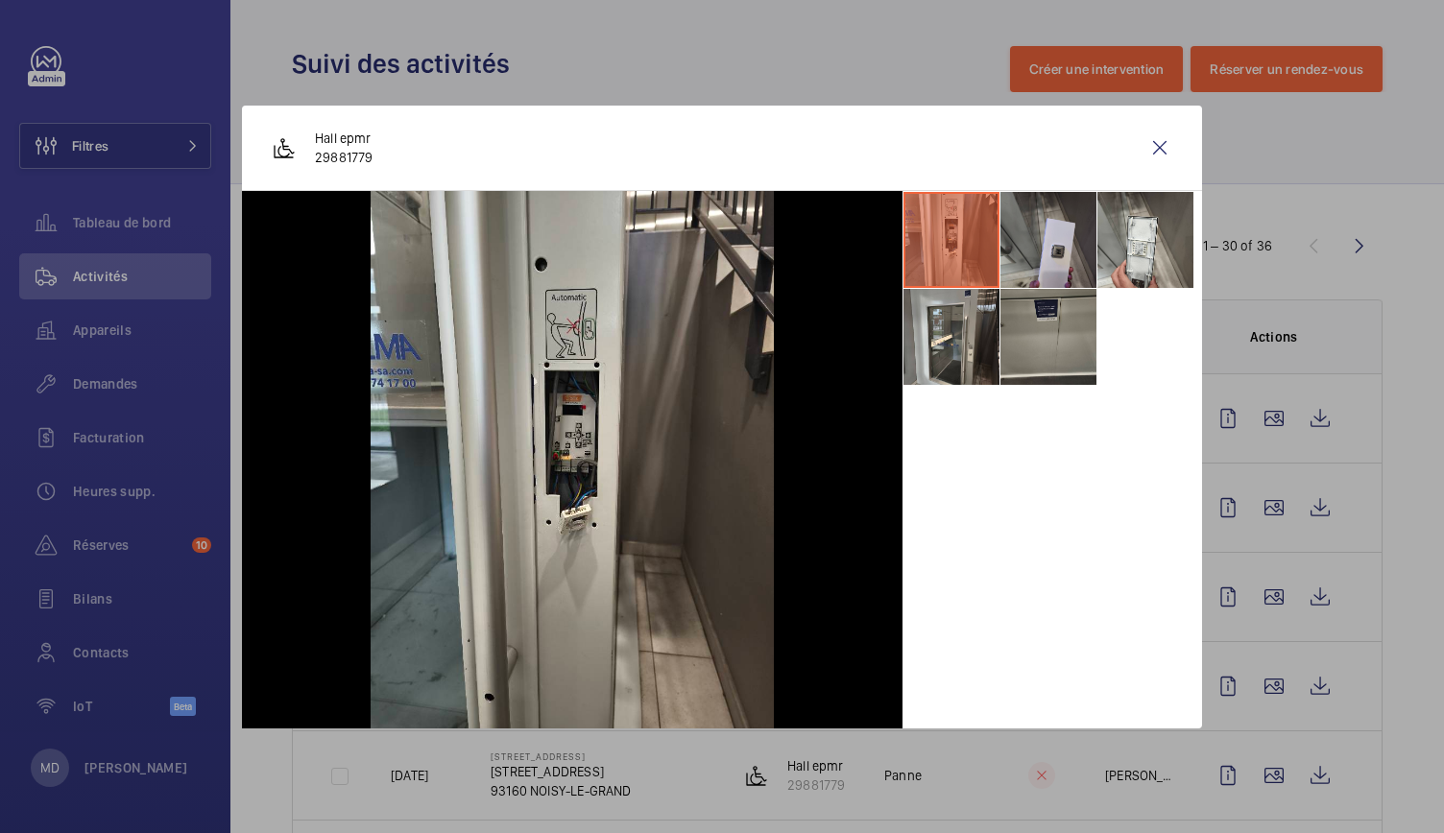
click at [1041, 256] on li at bounding box center [1048, 240] width 96 height 96
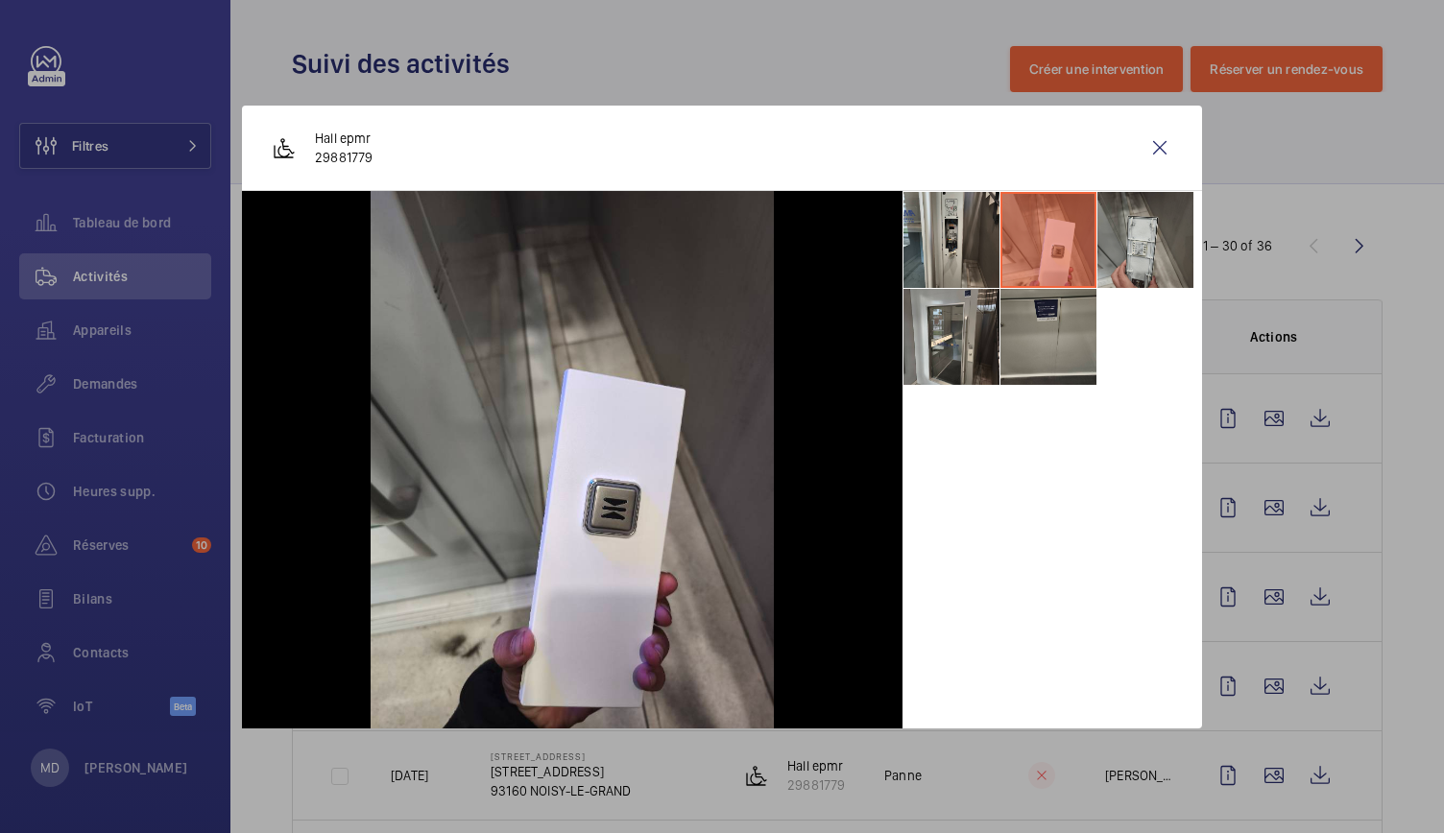
click at [1131, 241] on li at bounding box center [1145, 240] width 96 height 96
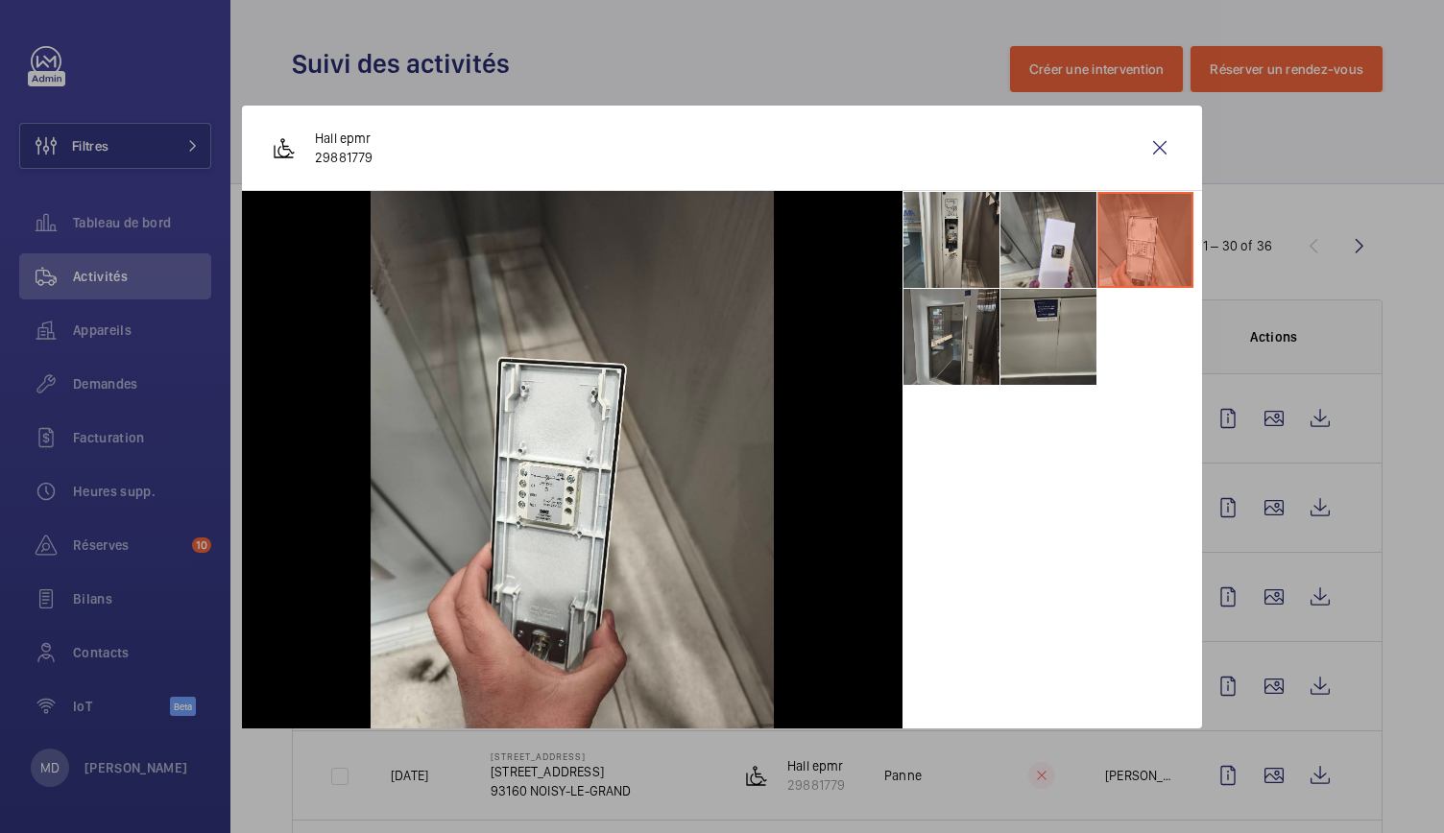
click at [966, 320] on li at bounding box center [951, 337] width 96 height 96
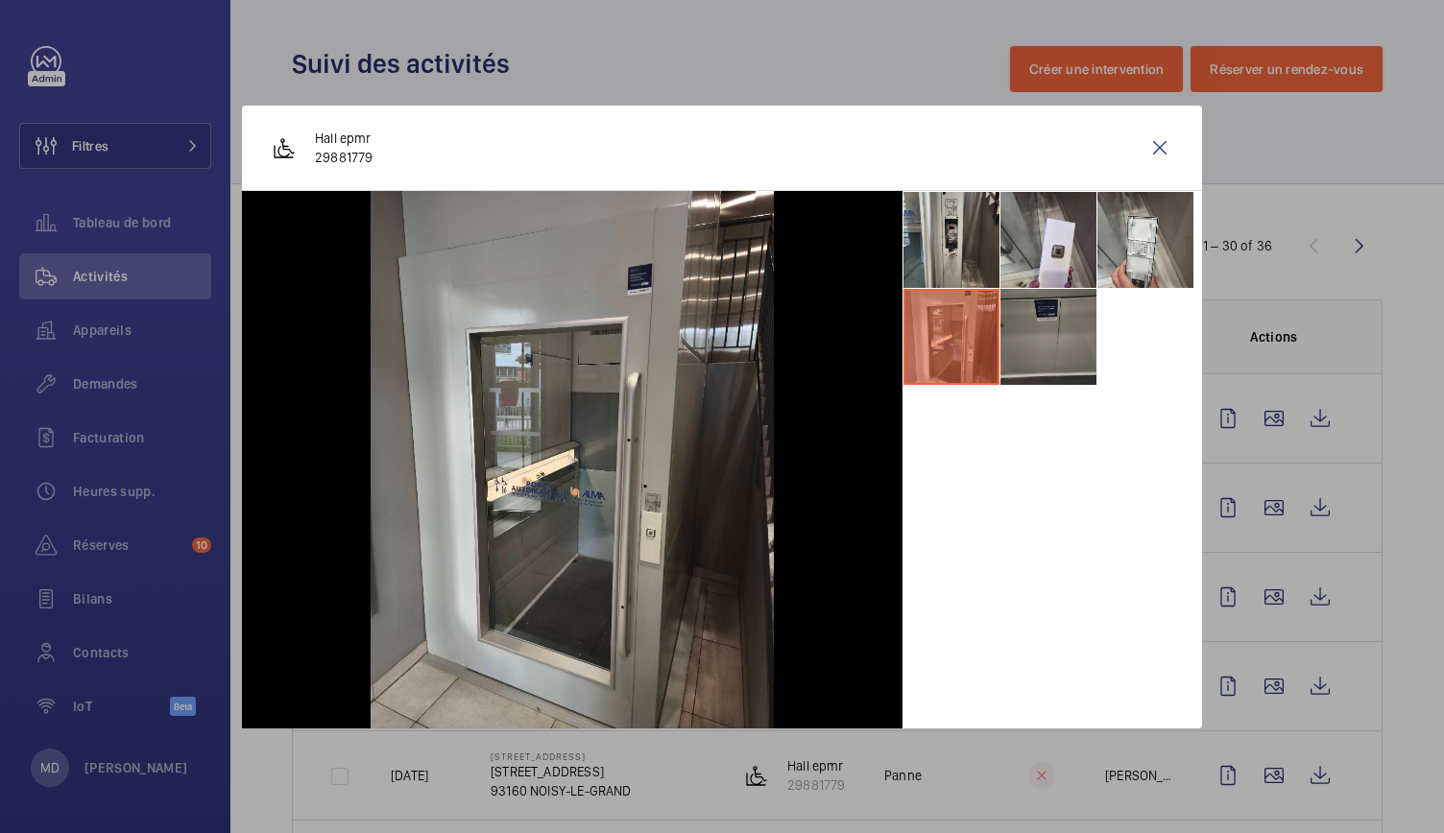
click at [1037, 325] on li at bounding box center [1048, 337] width 96 height 96
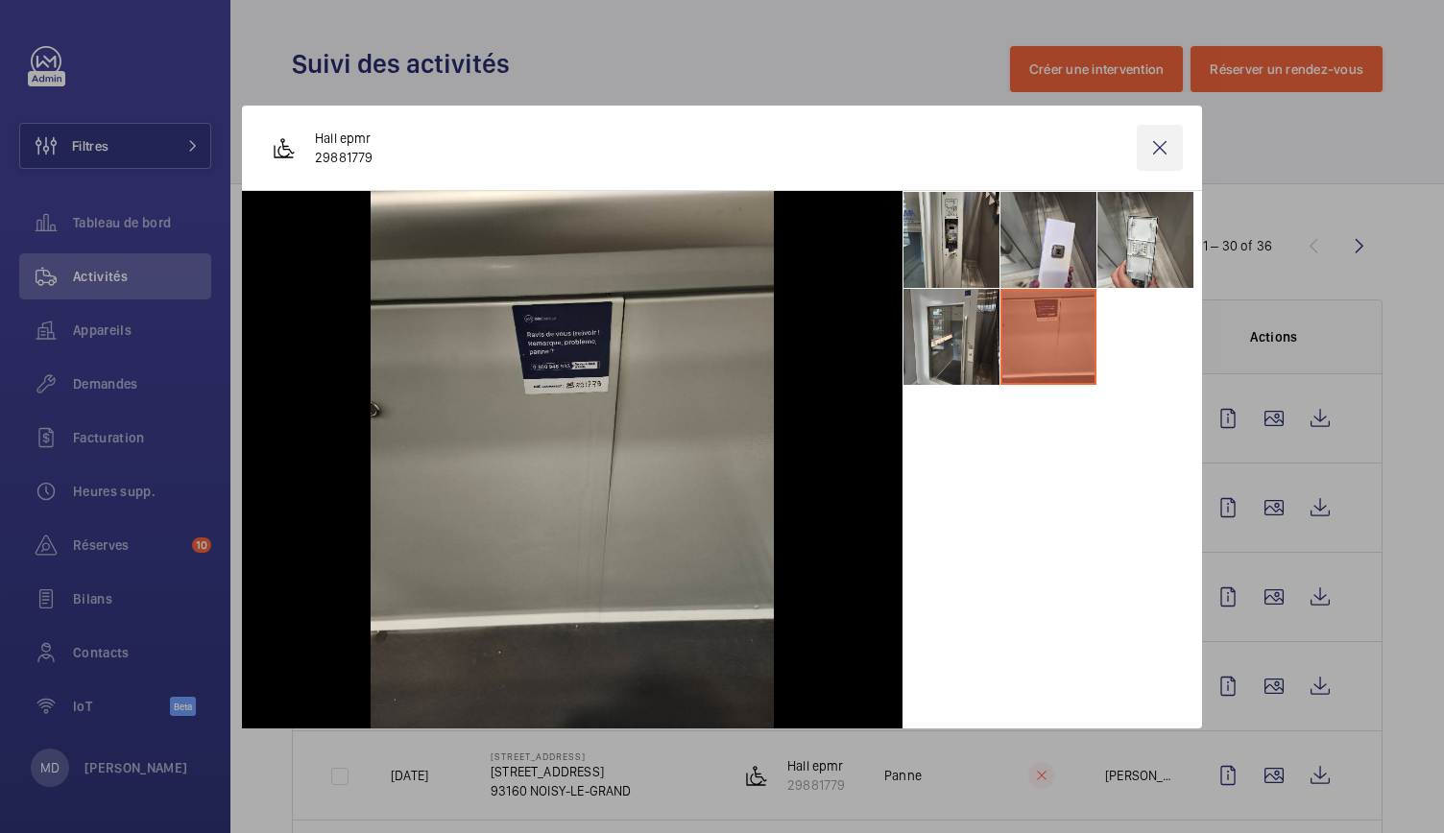
click at [1152, 160] on wm-front-icon-button at bounding box center [1160, 148] width 46 height 46
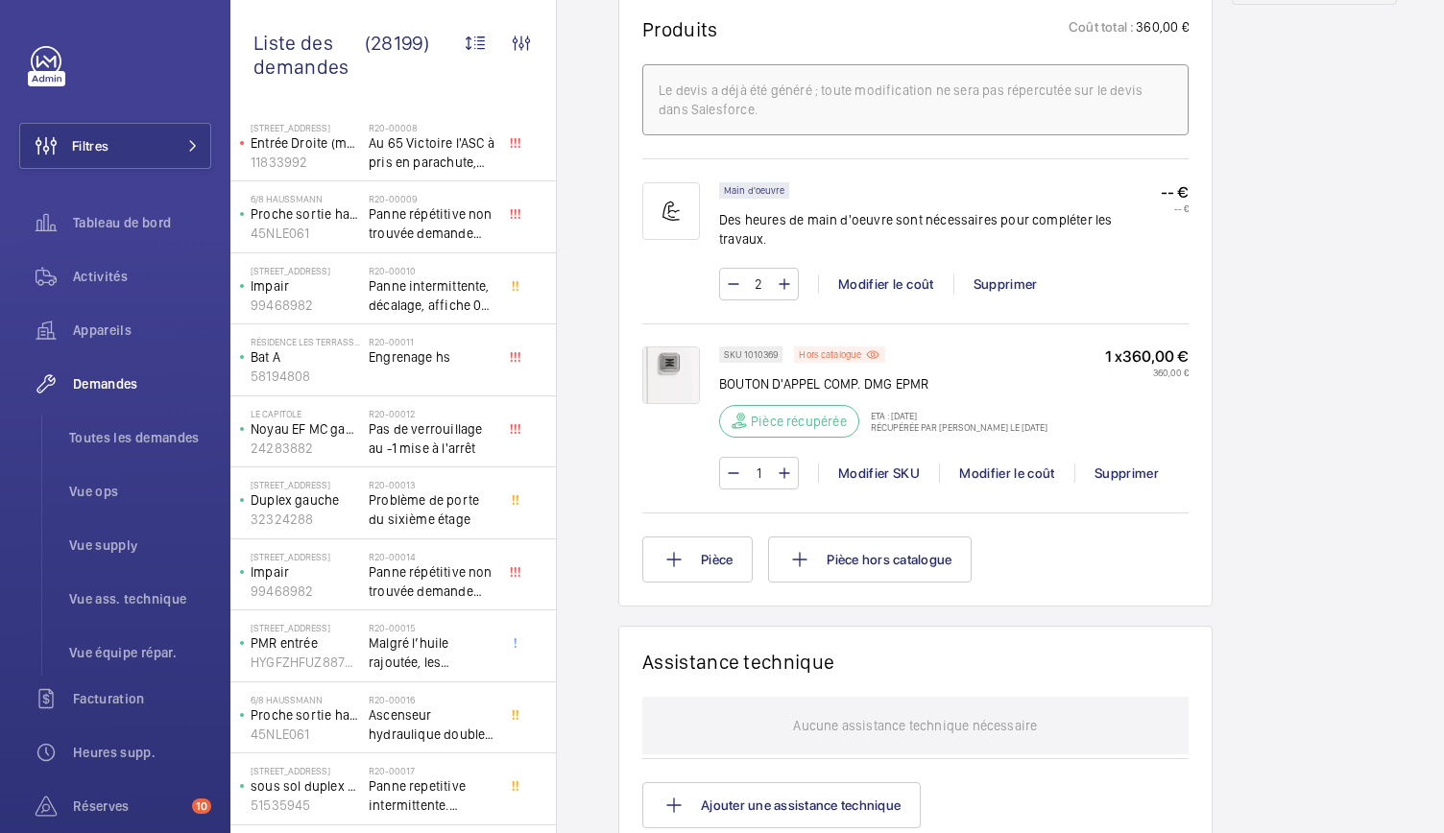
scroll to position [1169, 0]
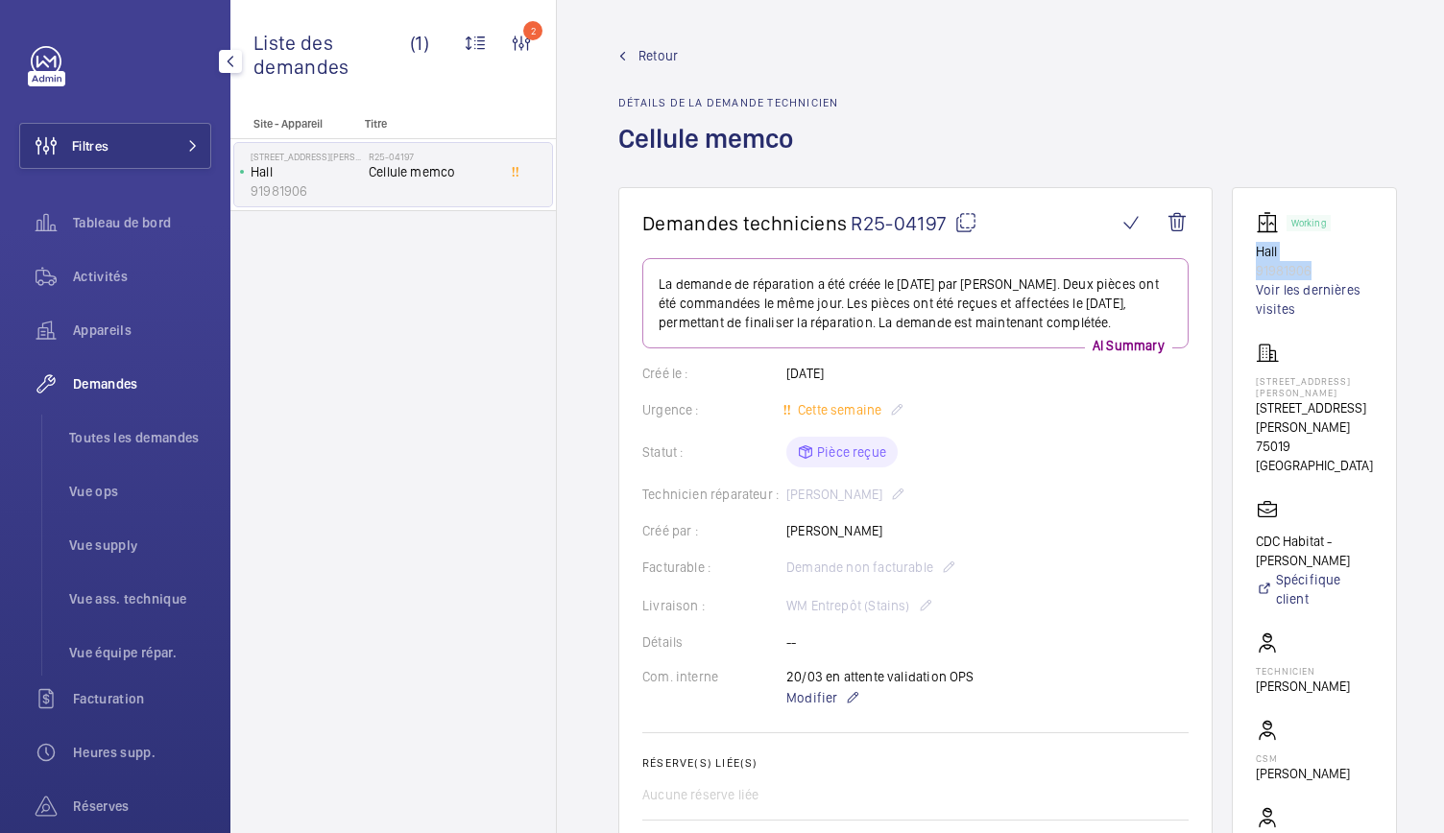
scroll to position [14, 0]
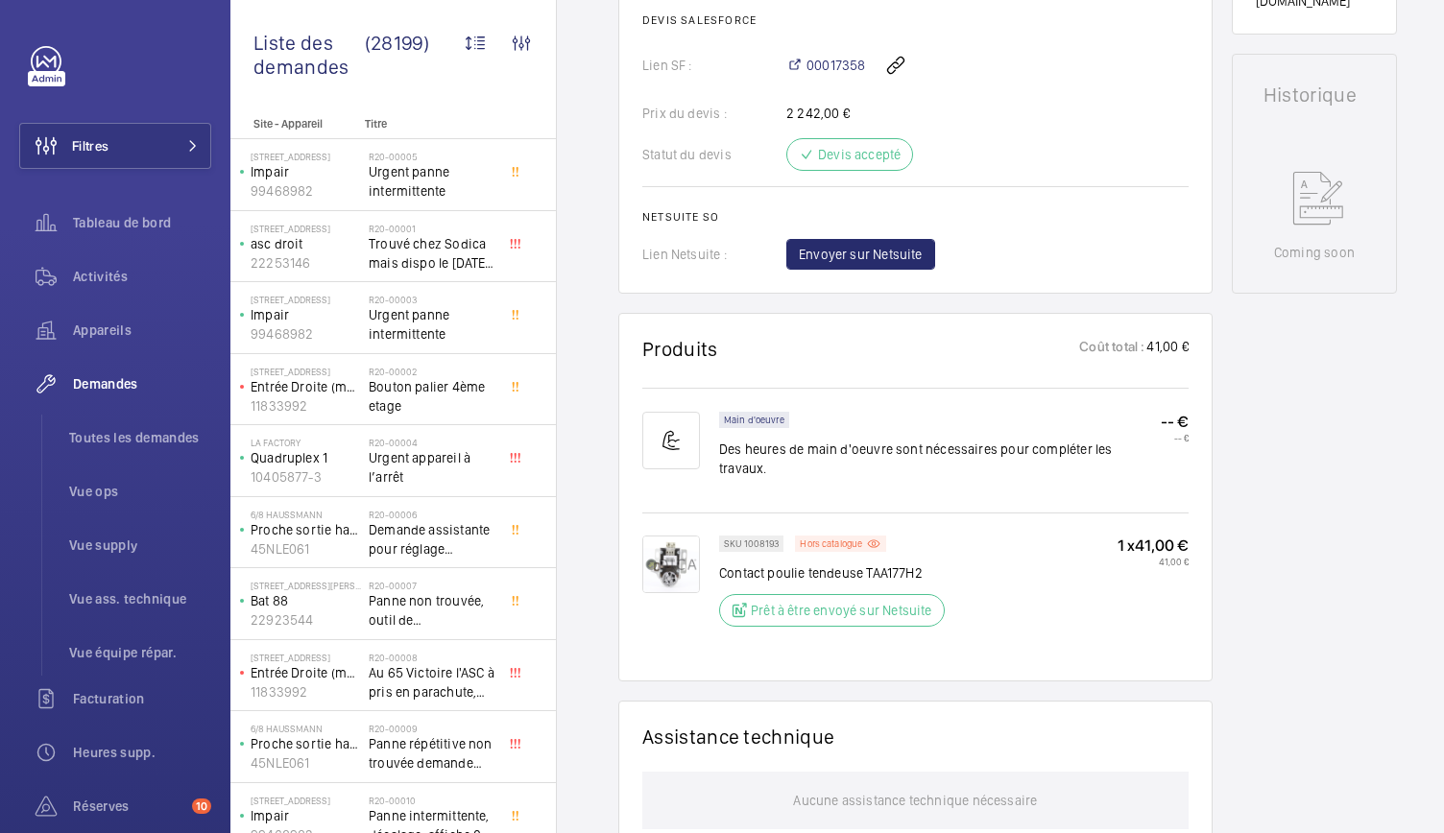
scroll to position [866, 0]
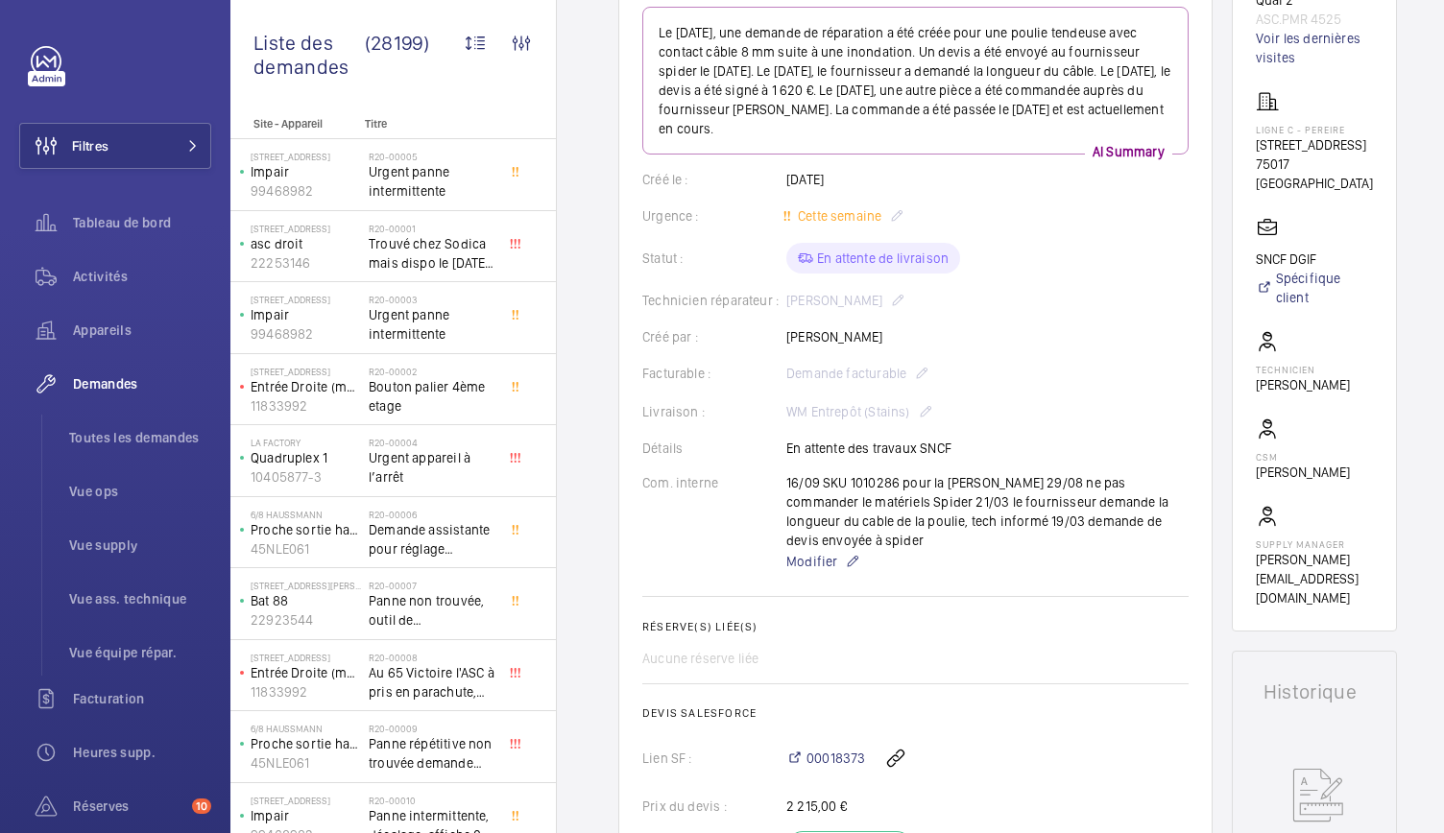
scroll to position [186, 0]
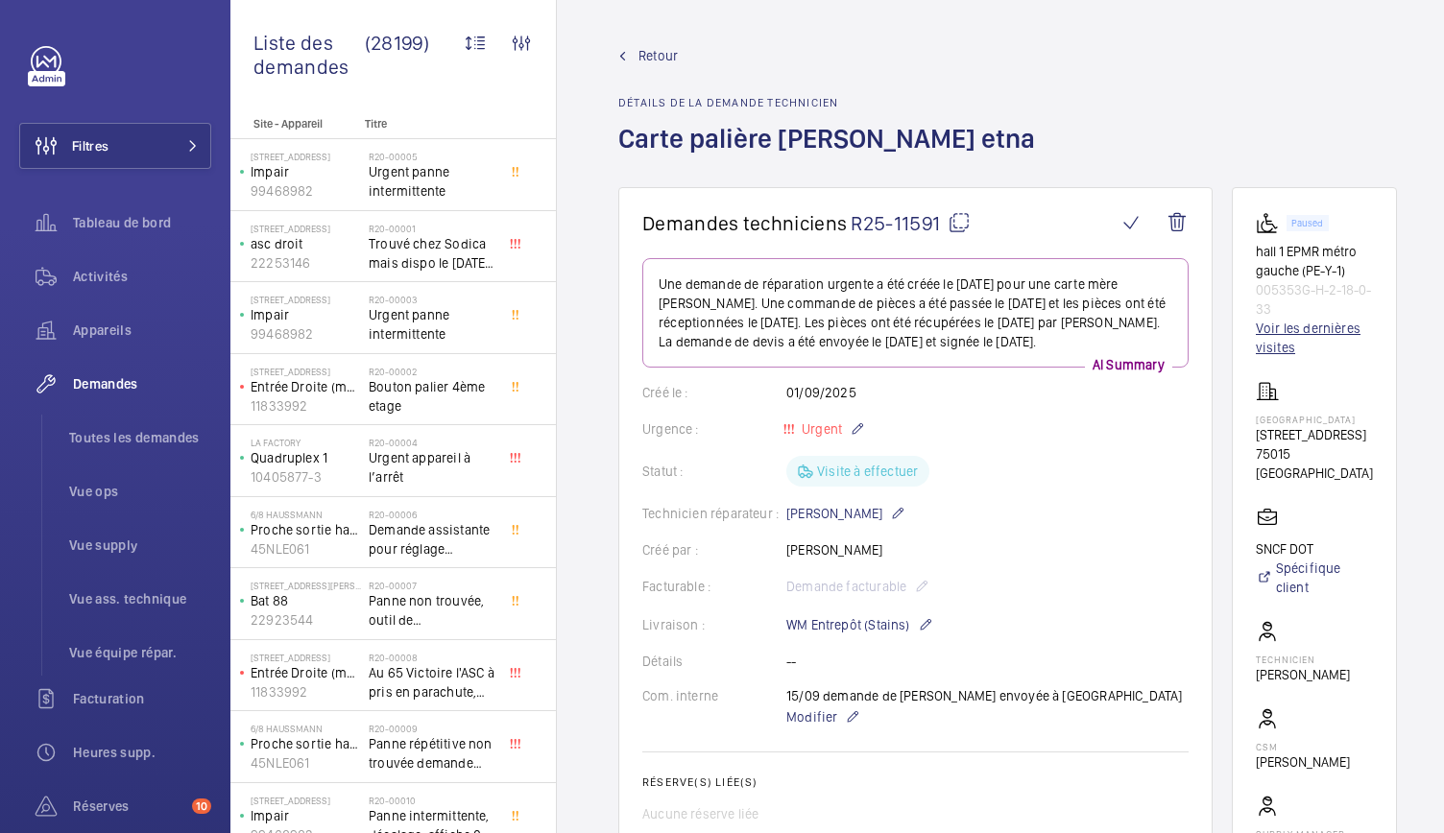
click at [1292, 335] on link "Voir les dernières visites" at bounding box center [1314, 338] width 117 height 38
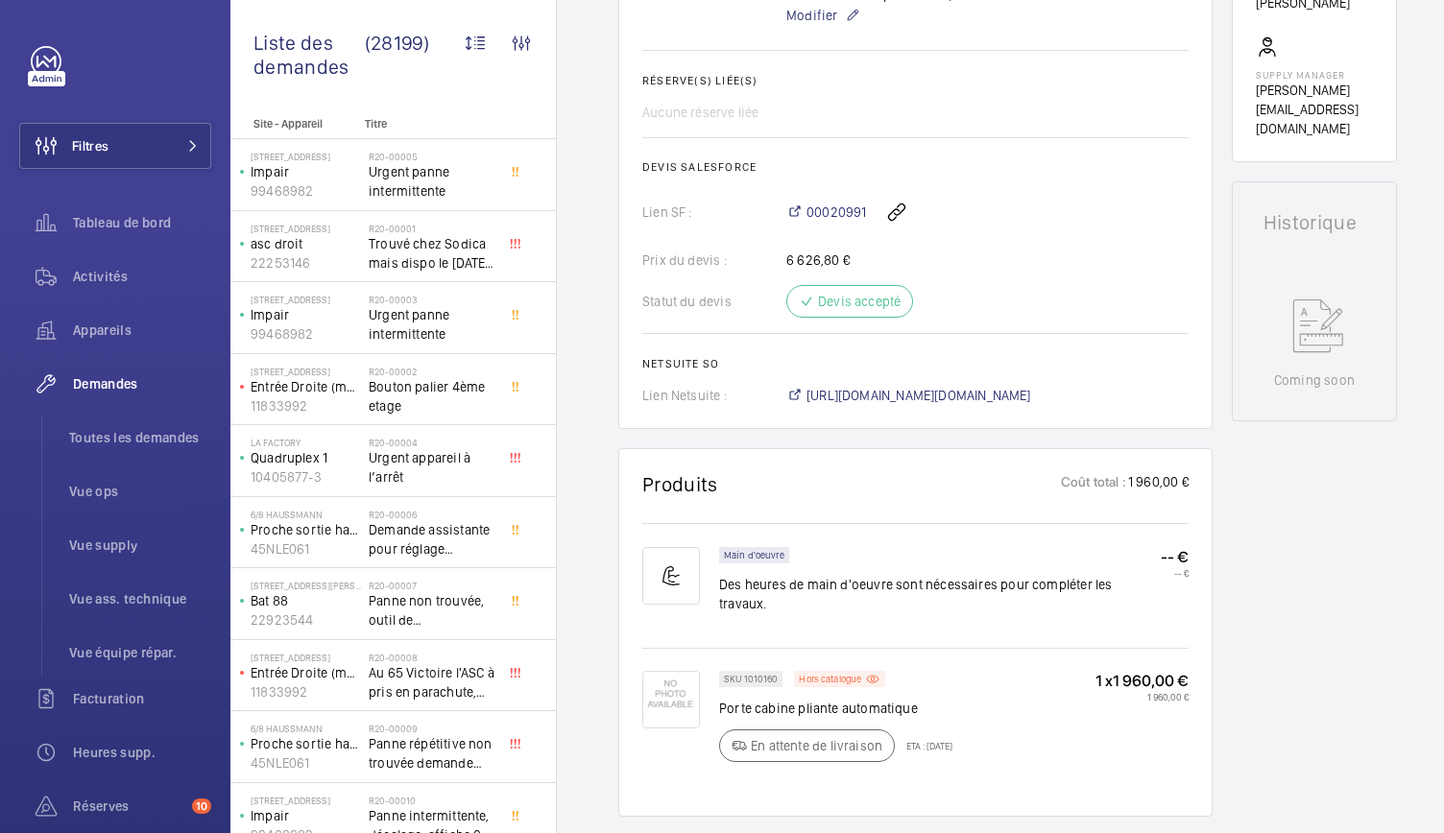
scroll to position [705, 0]
